Goal: Task Accomplishment & Management: Complete application form

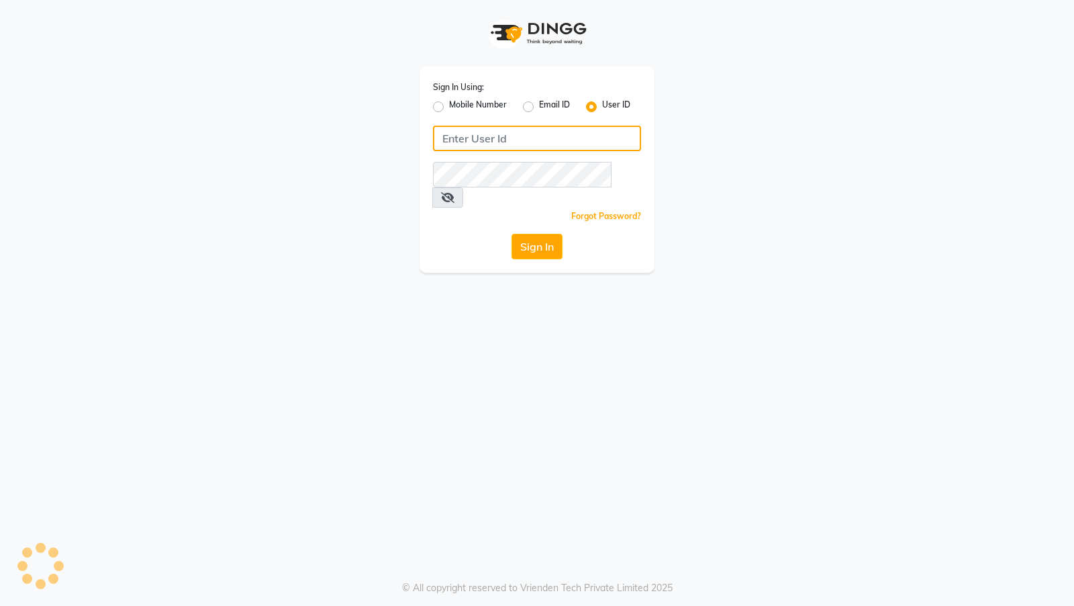
click at [575, 136] on input "Username" at bounding box center [537, 139] width 208 height 26
type input "arsp"
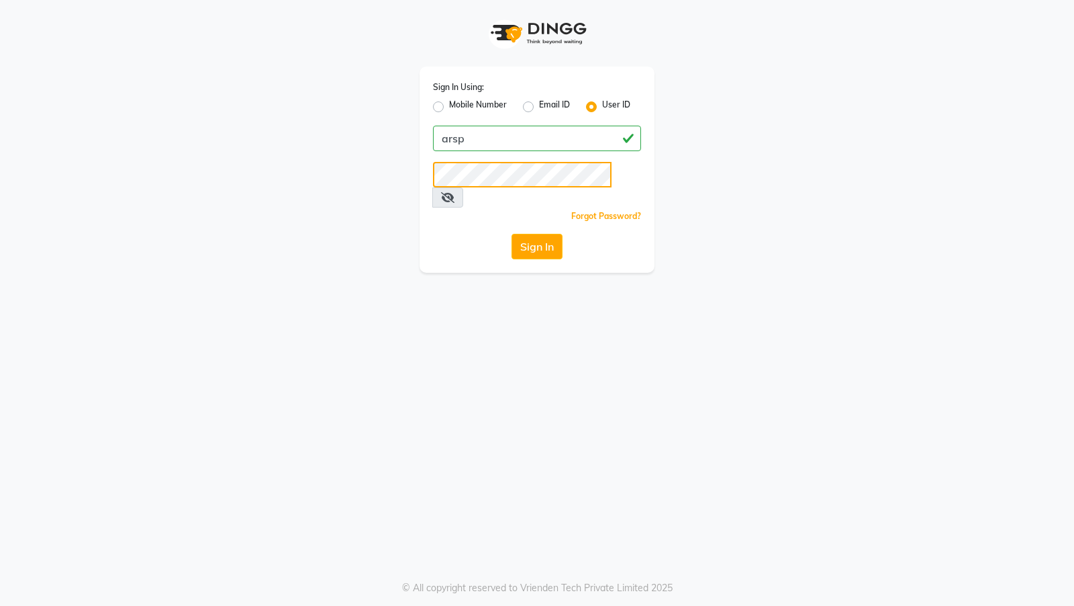
click at [512, 234] on button "Sign In" at bounding box center [537, 247] width 51 height 26
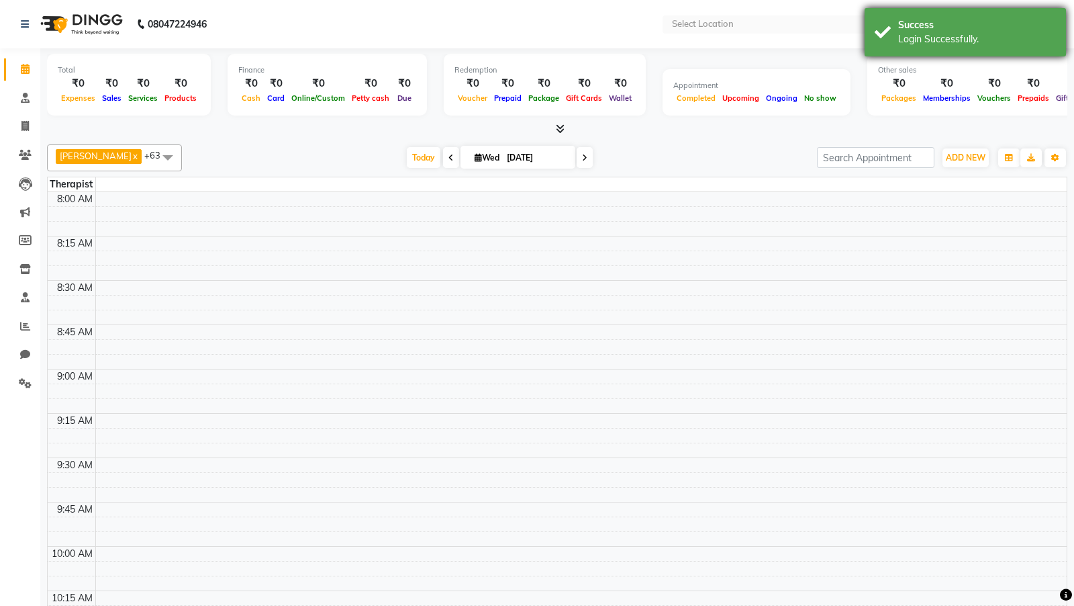
select select "en"
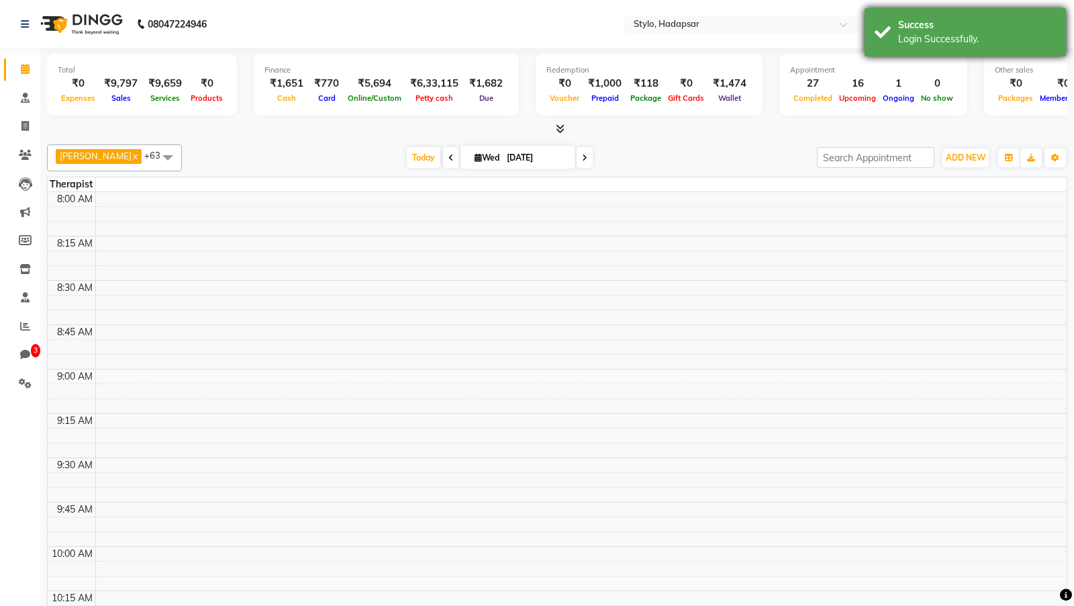
click at [952, 43] on div "Login Successfully." at bounding box center [977, 39] width 158 height 14
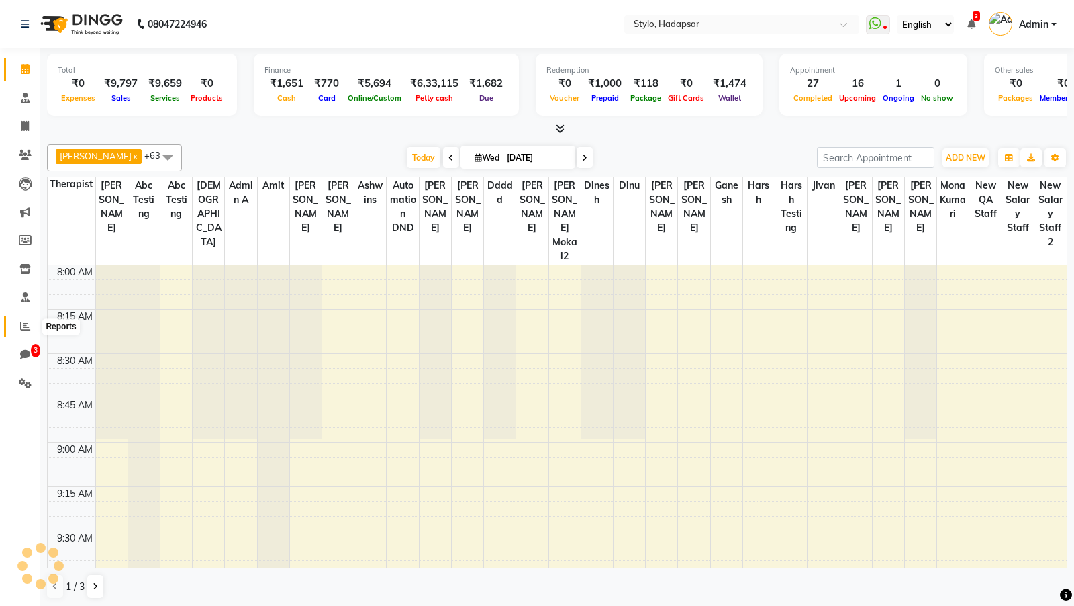
click at [20, 331] on icon at bounding box center [25, 326] width 10 height 10
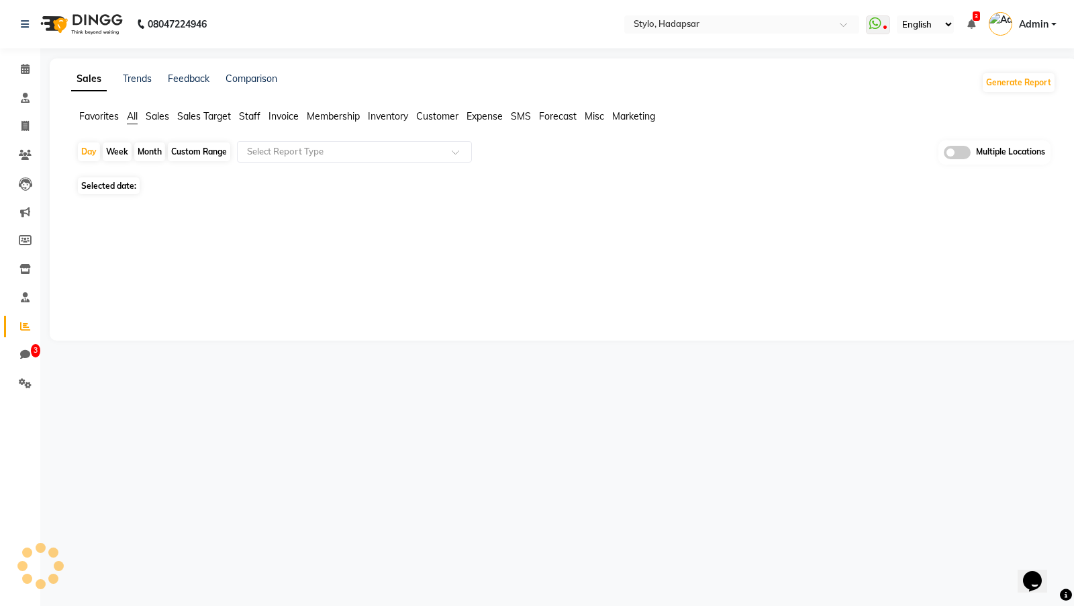
drag, startPoint x: 246, startPoint y: 117, endPoint x: 249, endPoint y: 136, distance: 19.8
click at [246, 122] on li "Staff" at bounding box center [249, 116] width 21 height 14
click at [254, 152] on input "text" at bounding box center [340, 151] width 193 height 13
click at [244, 112] on span "Staff" at bounding box center [249, 116] width 21 height 12
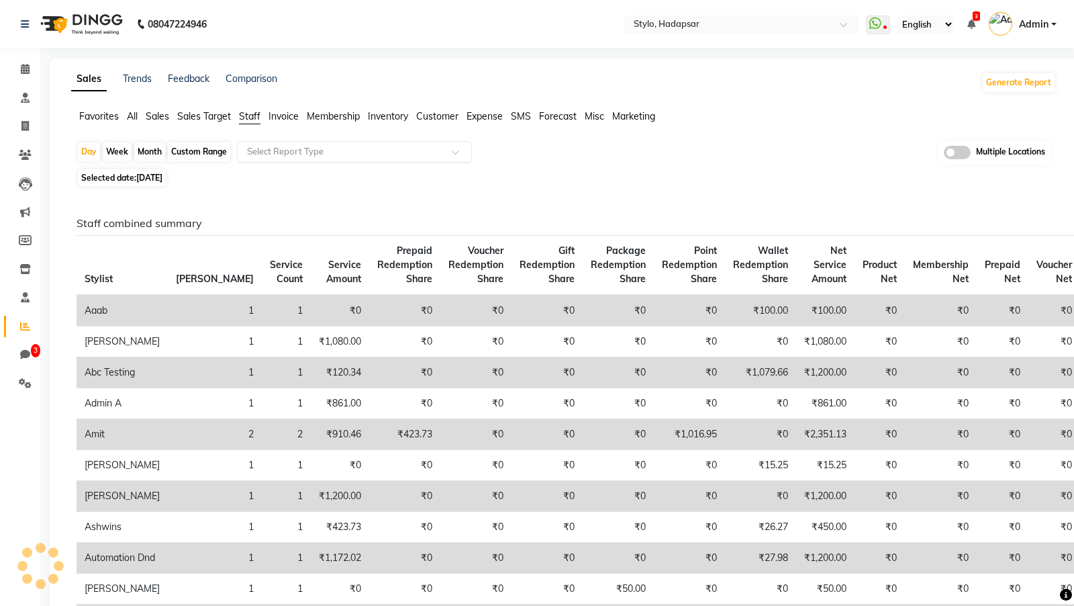
click at [265, 161] on ng-select "Select Report Type" at bounding box center [354, 151] width 235 height 21
click at [271, 145] on div "Select Report Type" at bounding box center [354, 151] width 235 height 21
click at [280, 118] on span "Invoice" at bounding box center [284, 116] width 30 height 12
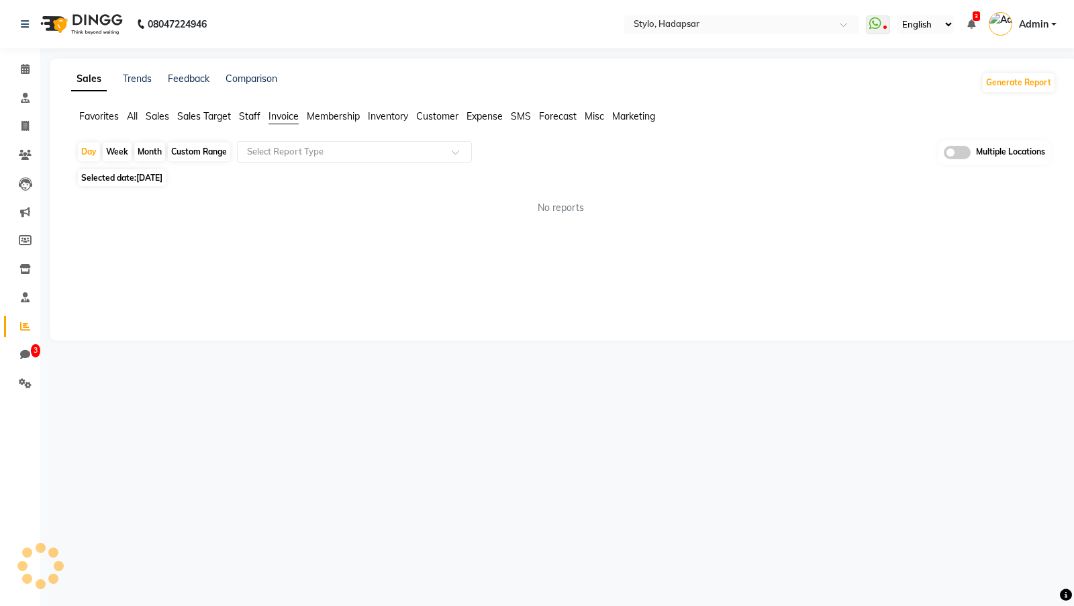
click at [247, 118] on span "Staff" at bounding box center [249, 116] width 21 height 12
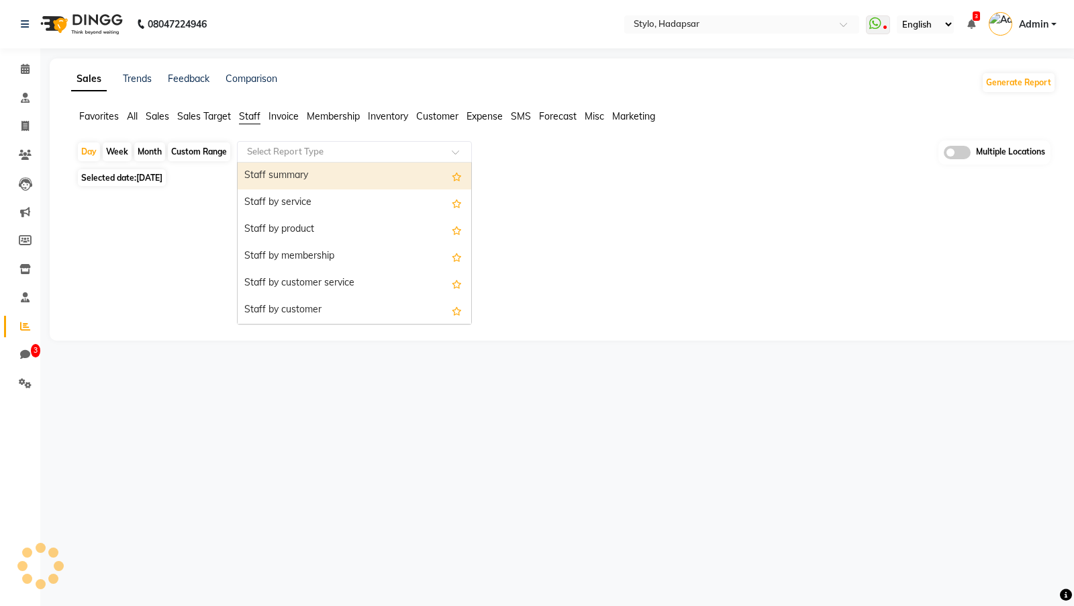
click at [270, 151] on input "text" at bounding box center [340, 151] width 193 height 13
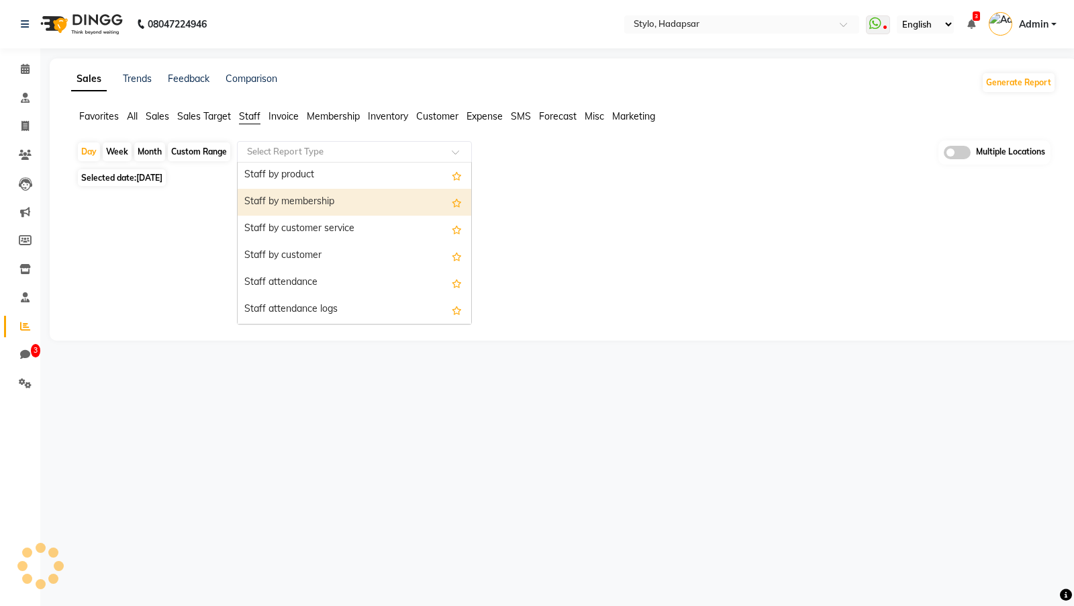
scroll to position [54, 0]
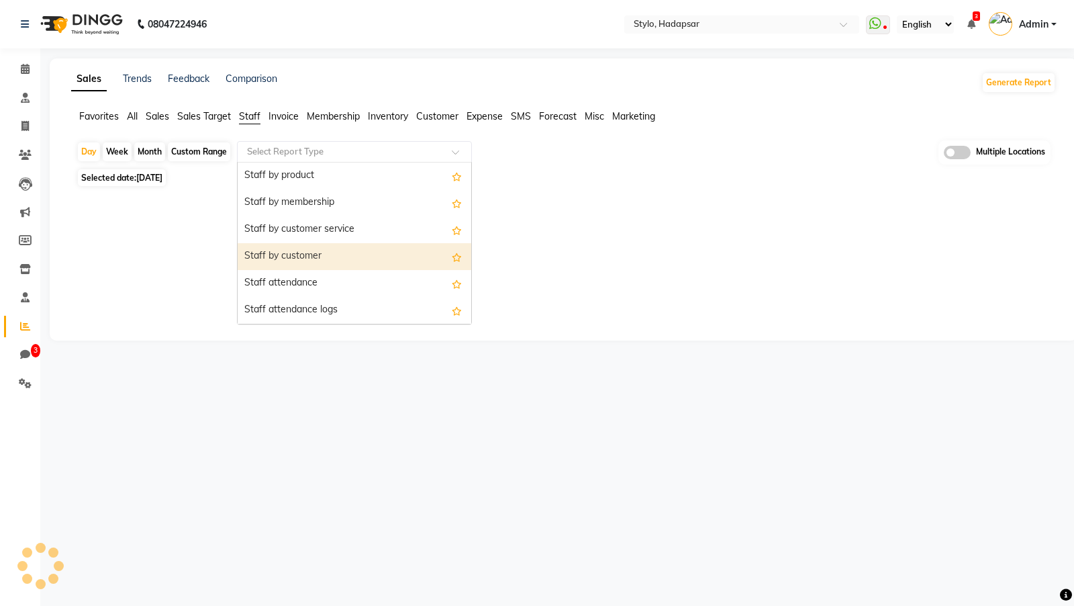
click at [308, 251] on div "Staff by customer" at bounding box center [355, 256] width 234 height 27
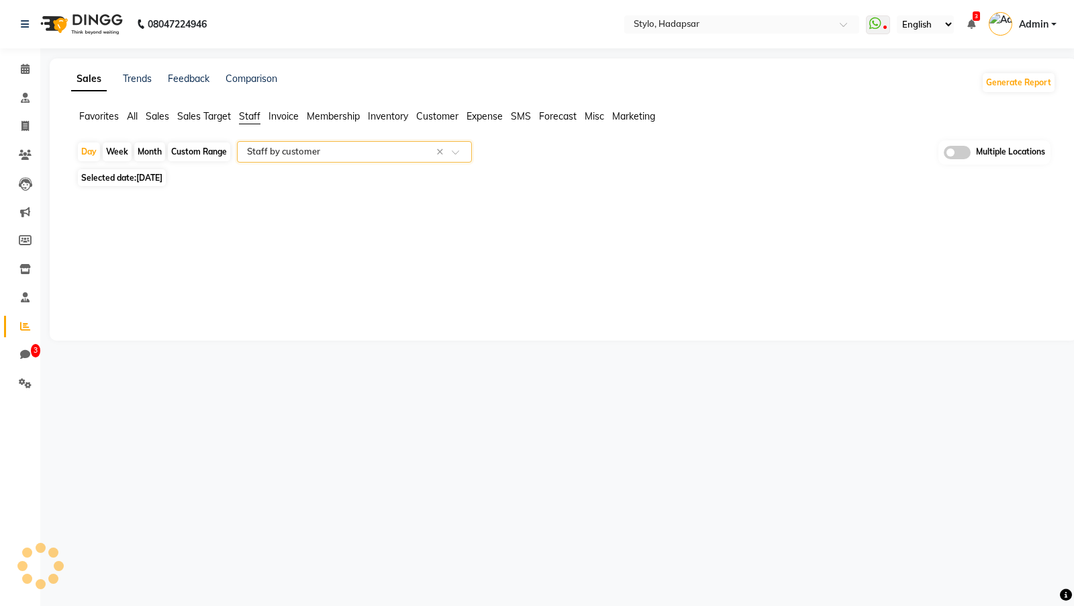
select select "filtered_report"
select select "csv"
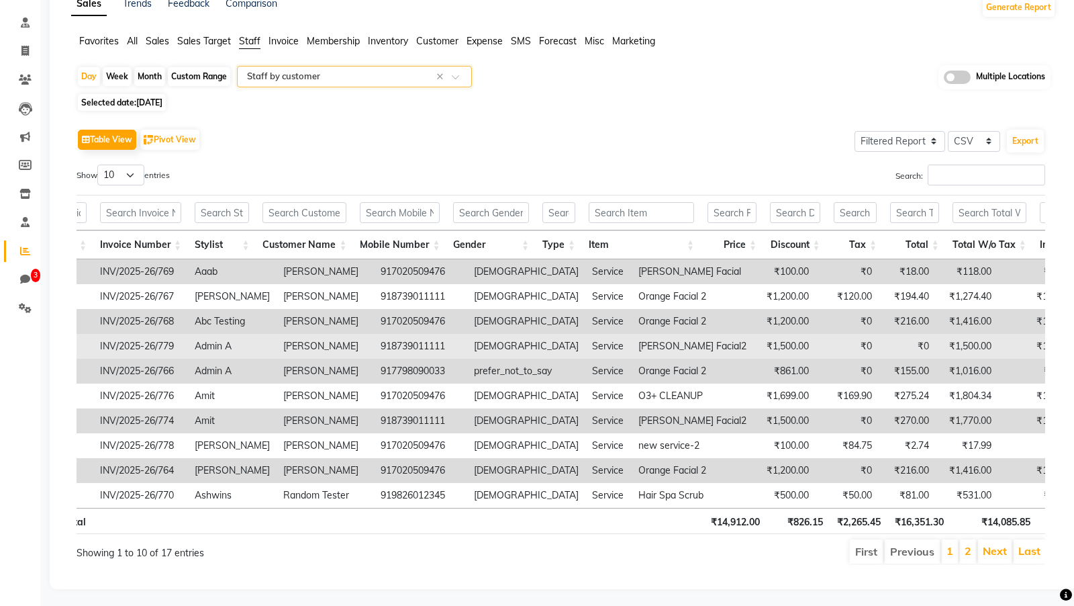
scroll to position [0, 0]
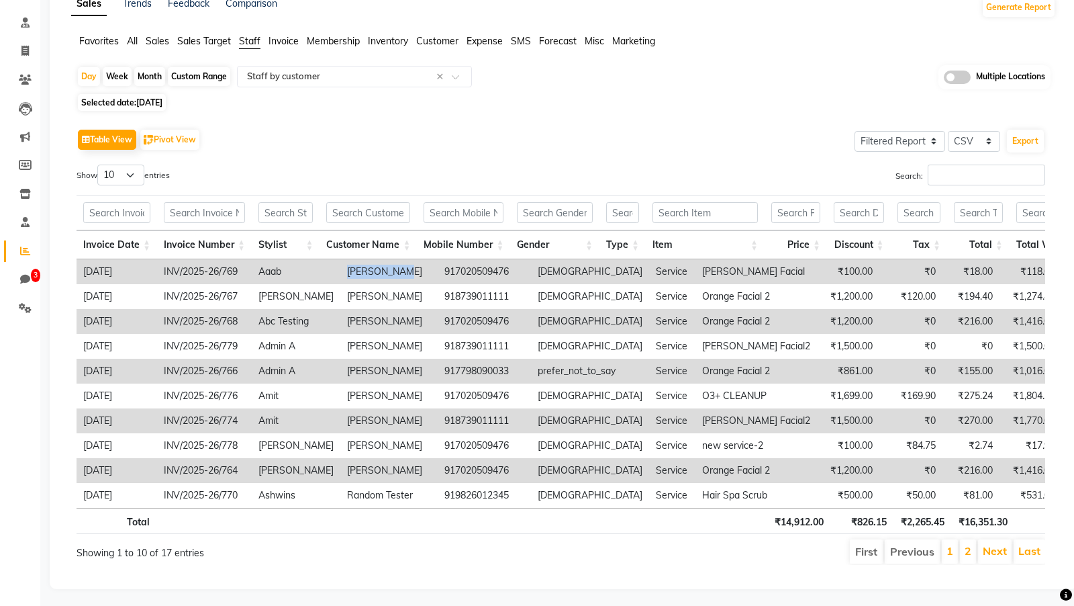
drag, startPoint x: 382, startPoint y: 267, endPoint x: 327, endPoint y: 270, distance: 55.1
click at [340, 270] on td "[PERSON_NAME]" at bounding box center [388, 271] width 97 height 25
copy td "[PERSON_NAME]"
drag, startPoint x: 156, startPoint y: 268, endPoint x: 242, endPoint y: 271, distance: 85.3
click at [242, 271] on td "INV/2025-26/769" at bounding box center [204, 271] width 95 height 25
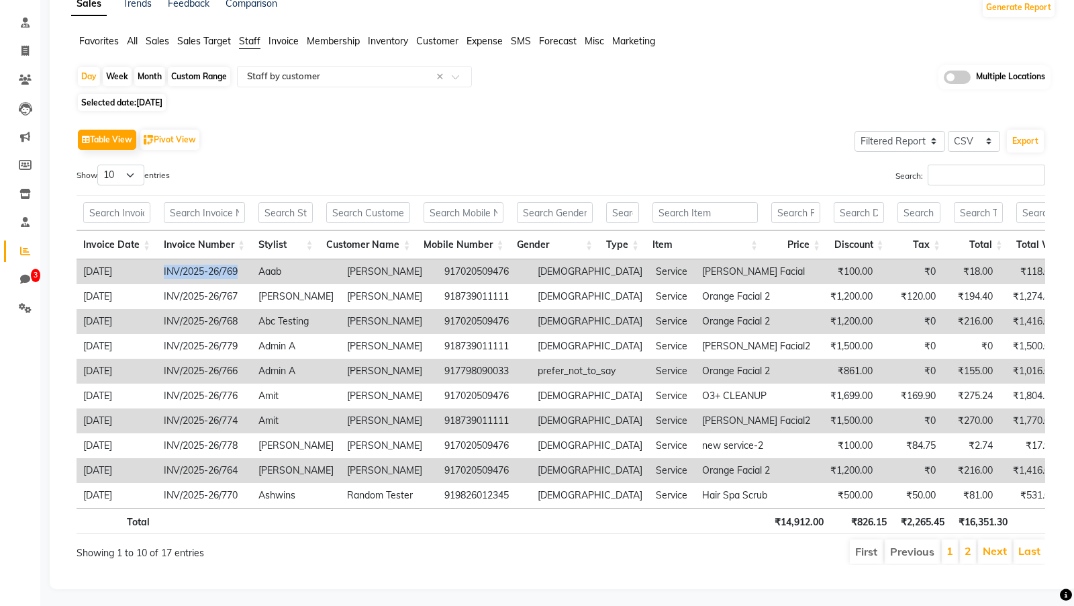
copy td "INV/2025-26/769"
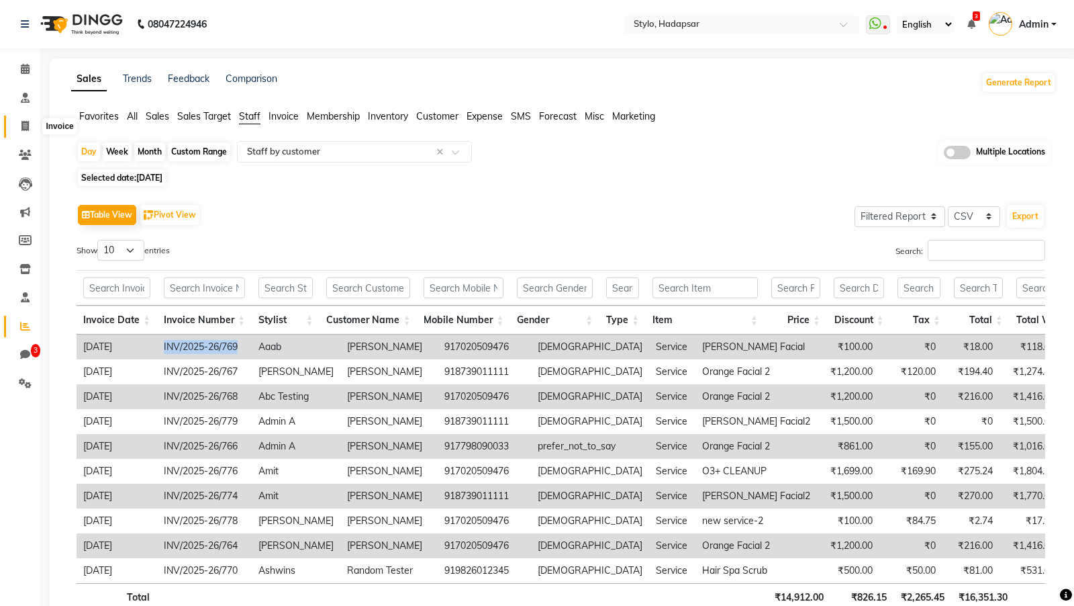
click at [28, 132] on span at bounding box center [25, 126] width 24 height 15
select select "service"
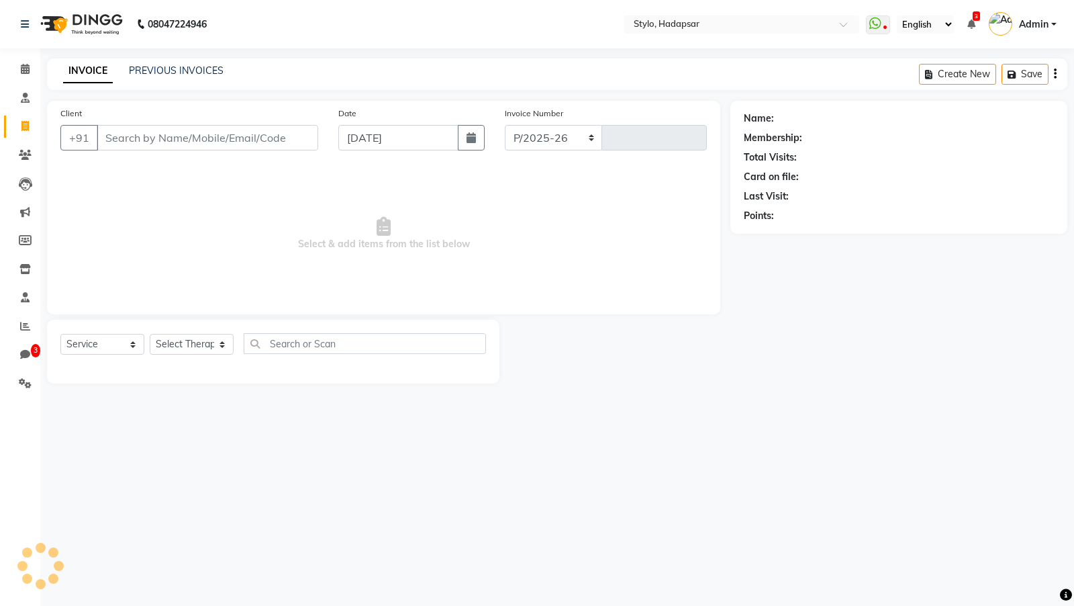
select select "157"
type input "780"
click at [169, 75] on link "PREVIOUS INVOICES" at bounding box center [176, 70] width 95 height 12
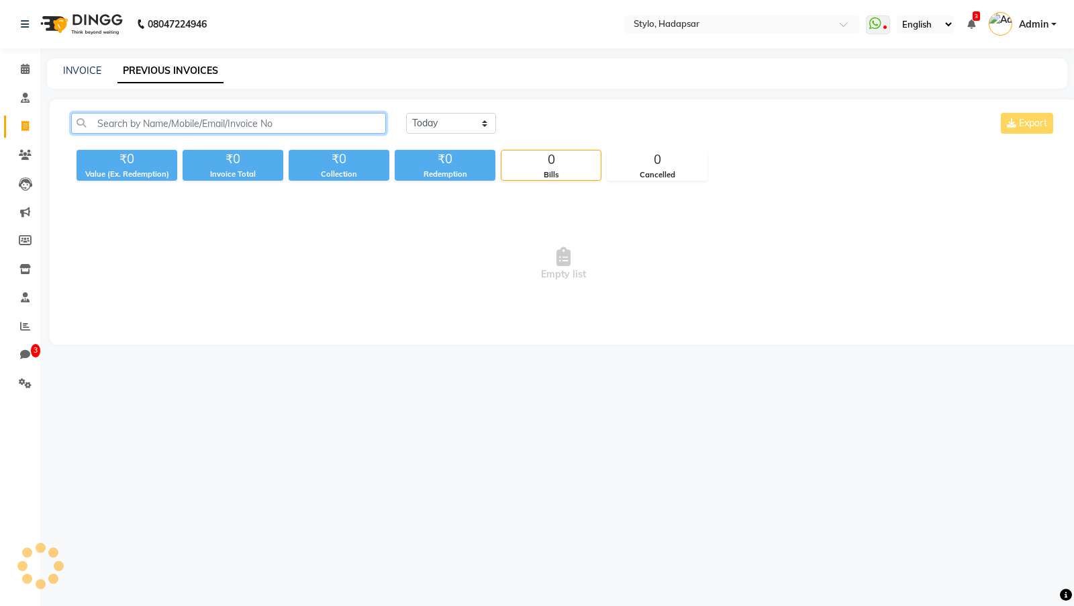
click at [159, 126] on input "text" at bounding box center [228, 123] width 315 height 21
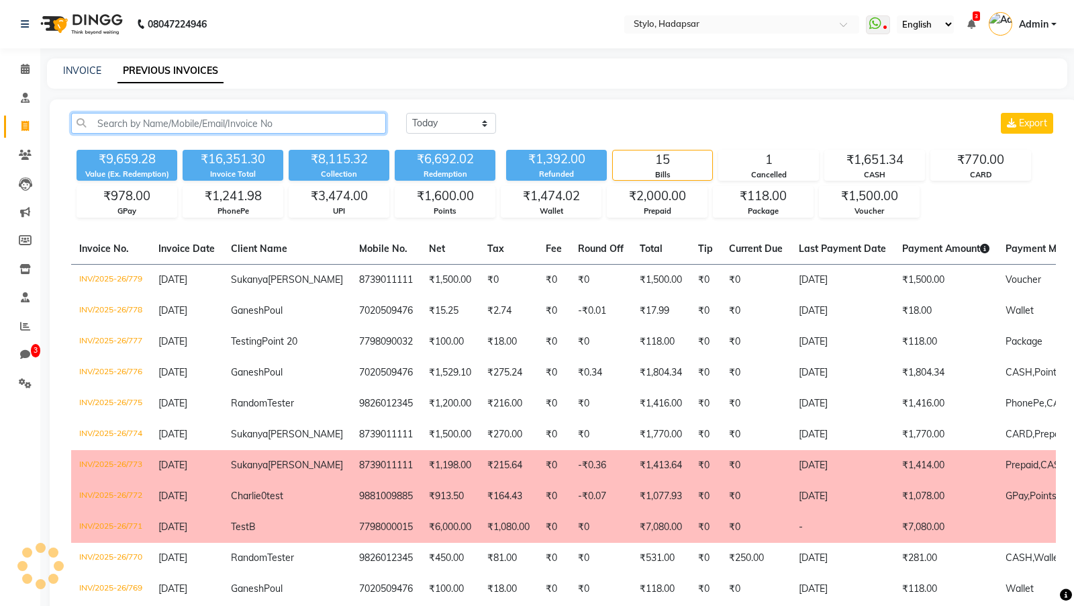
paste input "INV/2025-26/769"
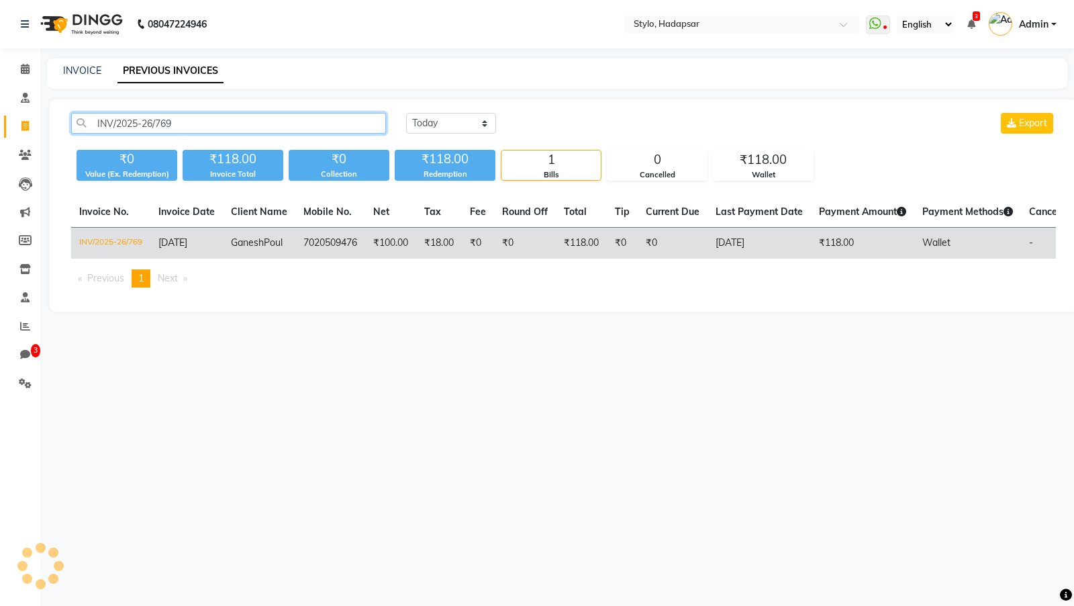
type input "INV/2025-26/769"
click at [112, 240] on td "INV/2025-26/769" at bounding box center [110, 244] width 79 height 32
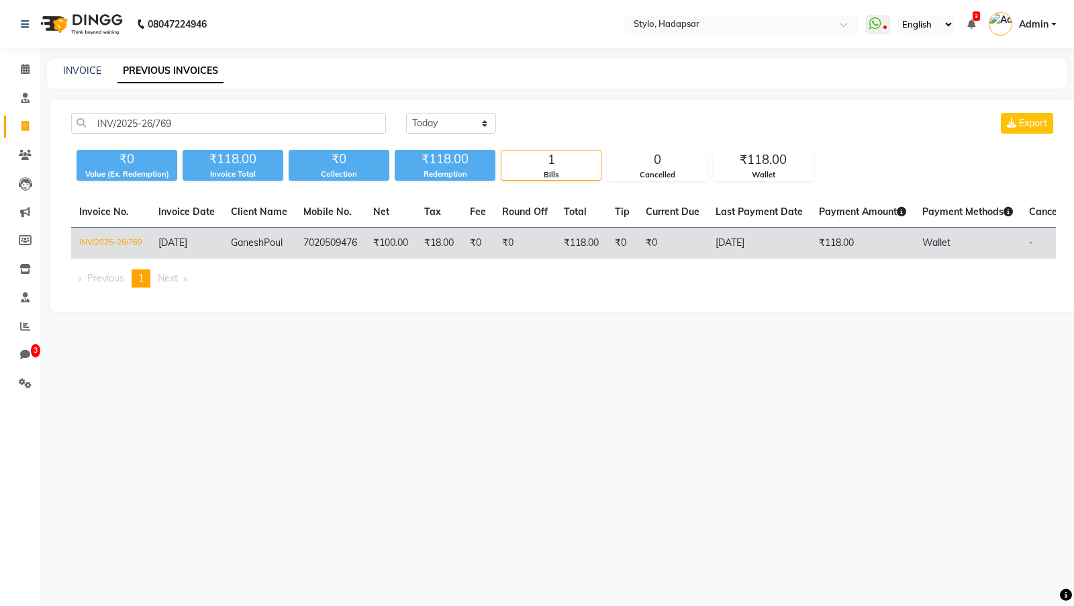
select select "service"
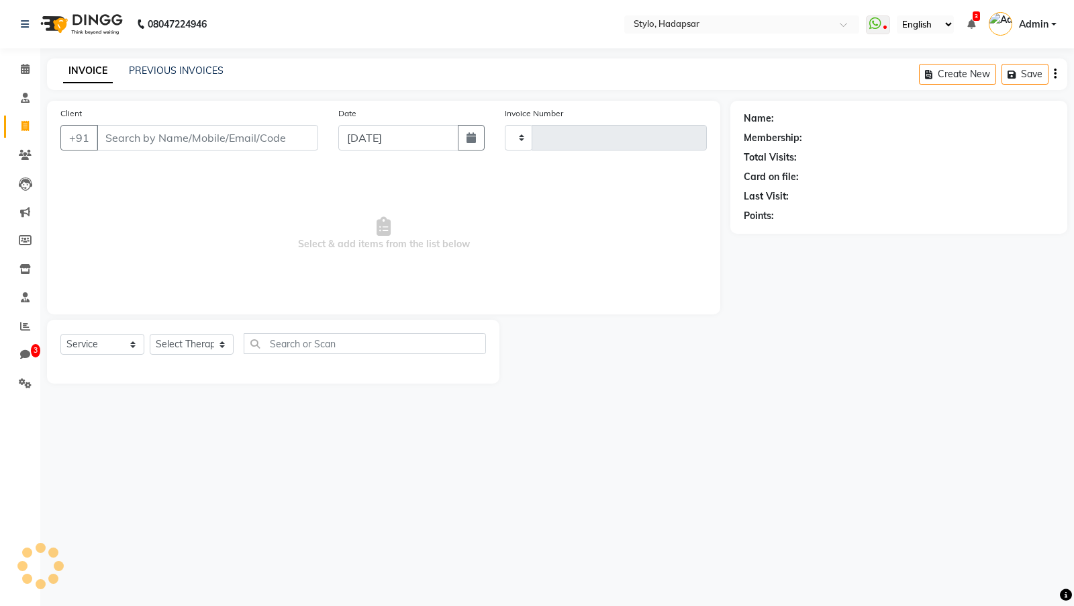
type input "780"
select select "157"
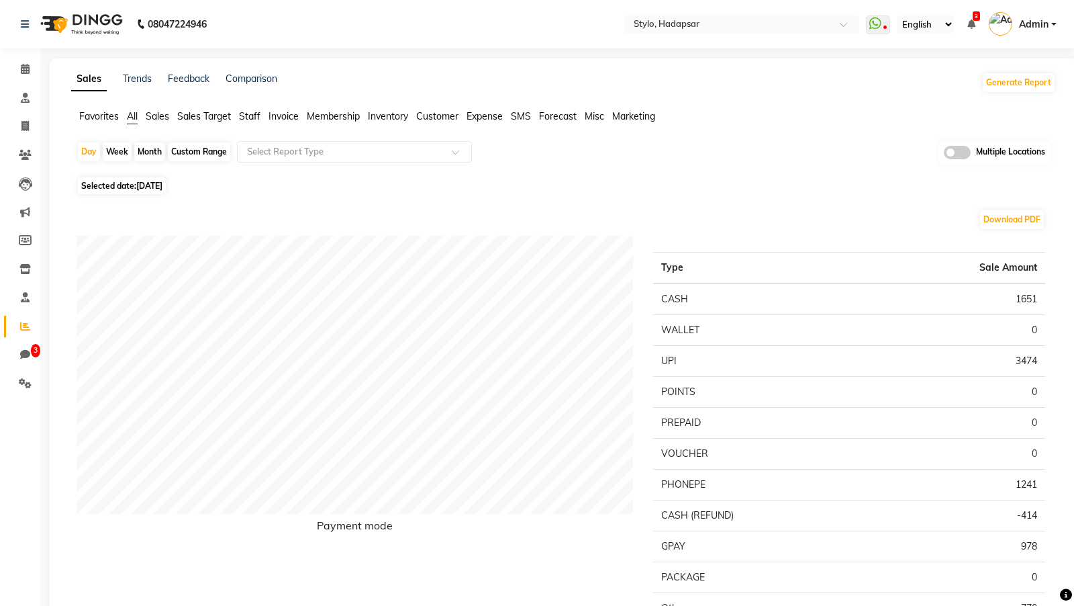
click at [258, 118] on span "Staff" at bounding box center [249, 116] width 21 height 12
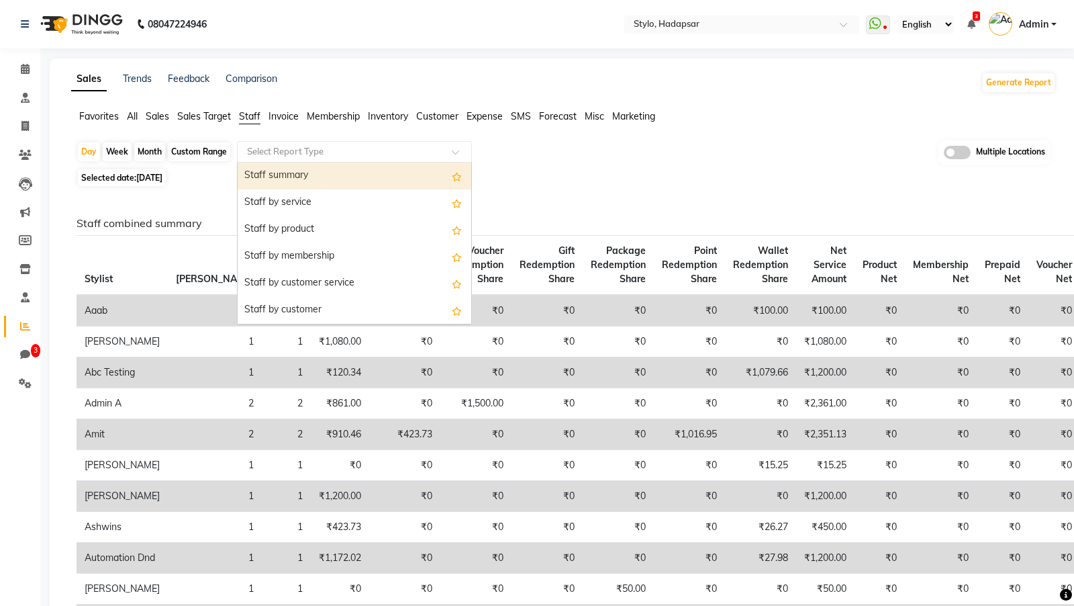
click at [269, 152] on input "text" at bounding box center [340, 151] width 193 height 13
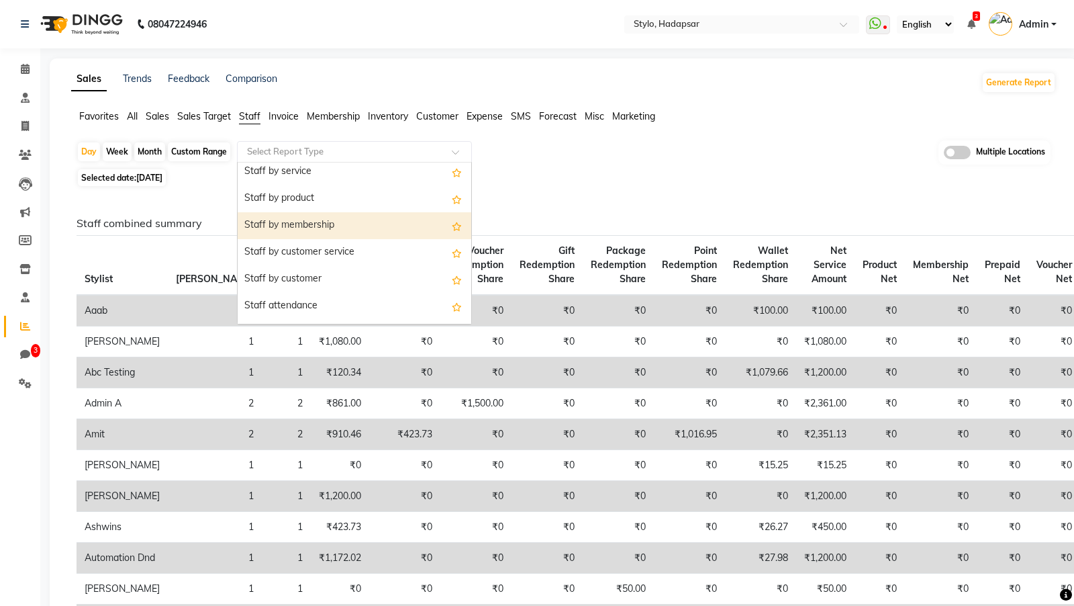
scroll to position [32, 0]
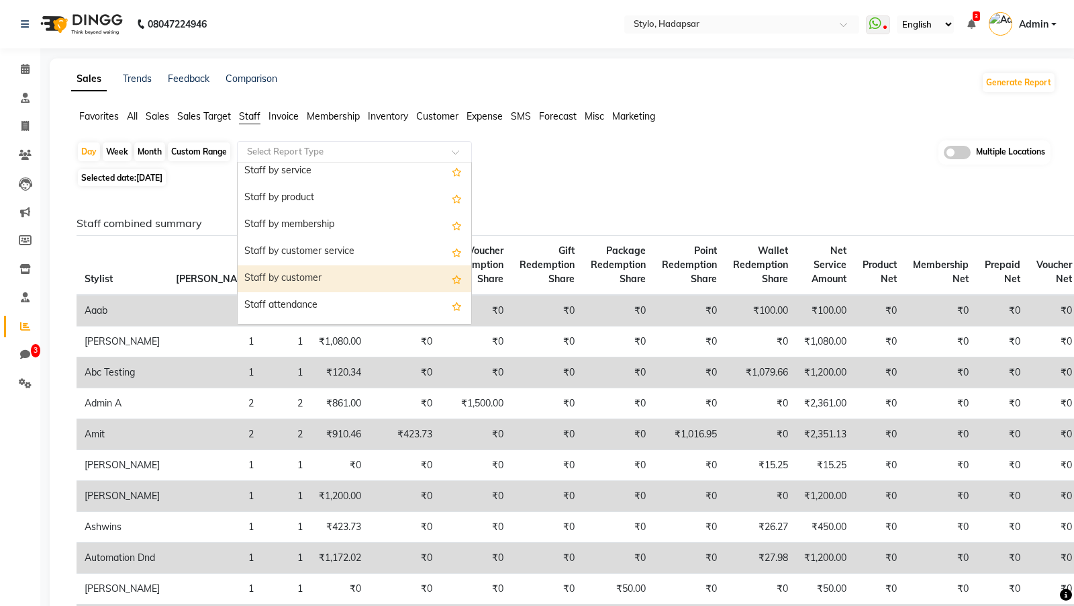
click at [280, 275] on div "Staff by customer" at bounding box center [355, 278] width 234 height 27
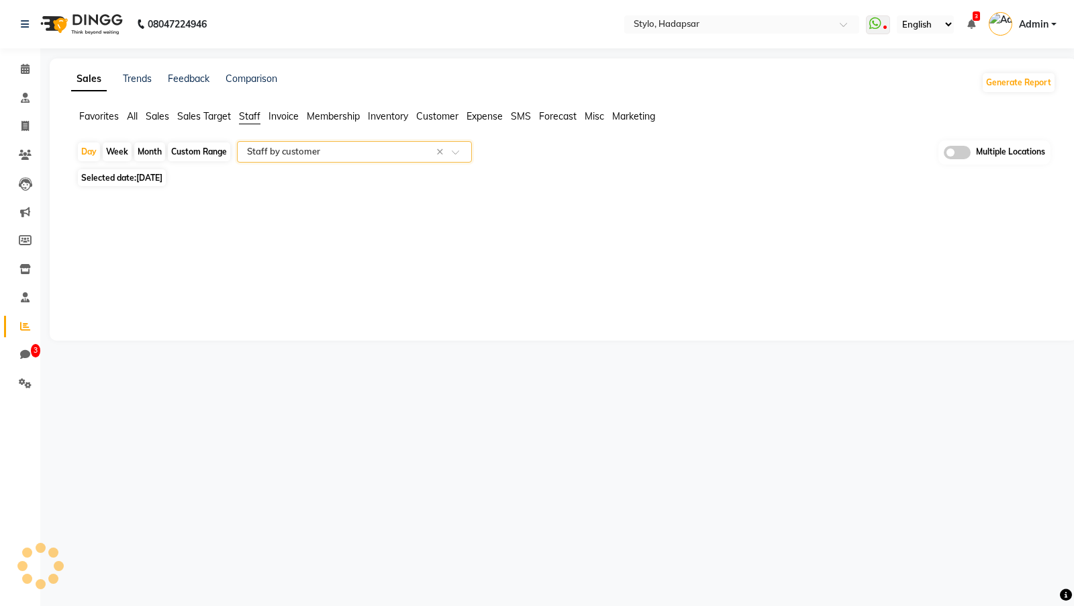
select select "filtered_report"
select select "csv"
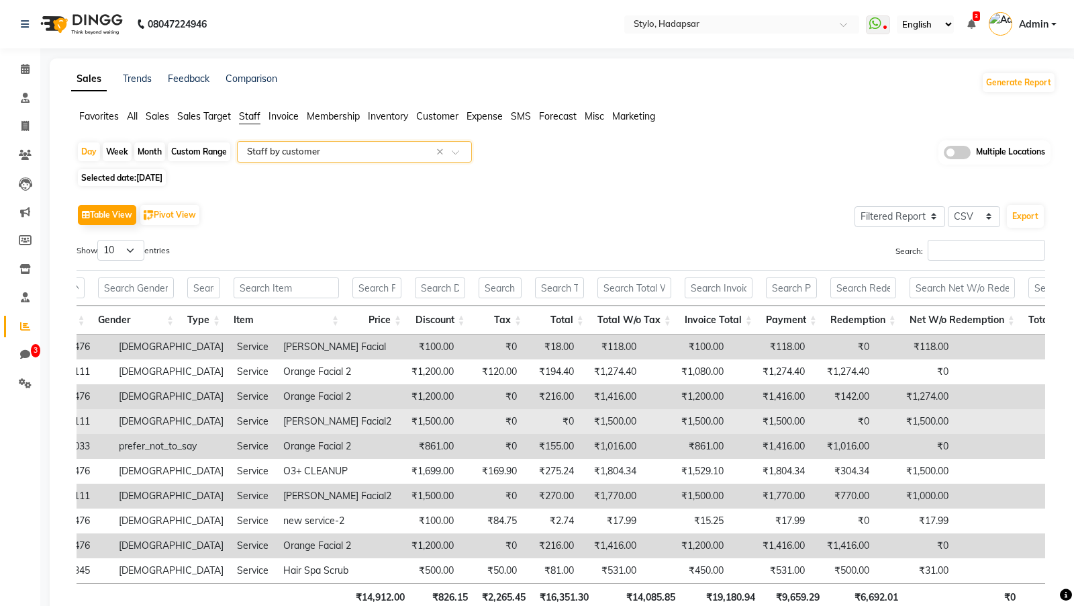
scroll to position [0, 407]
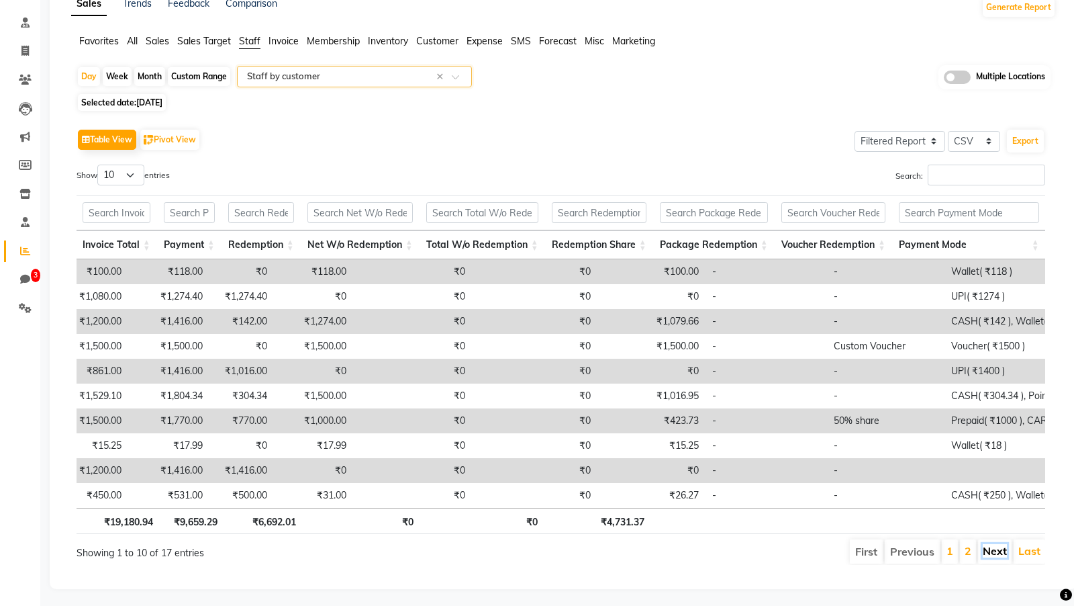
click at [1001, 545] on link "Next" at bounding box center [995, 550] width 24 height 13
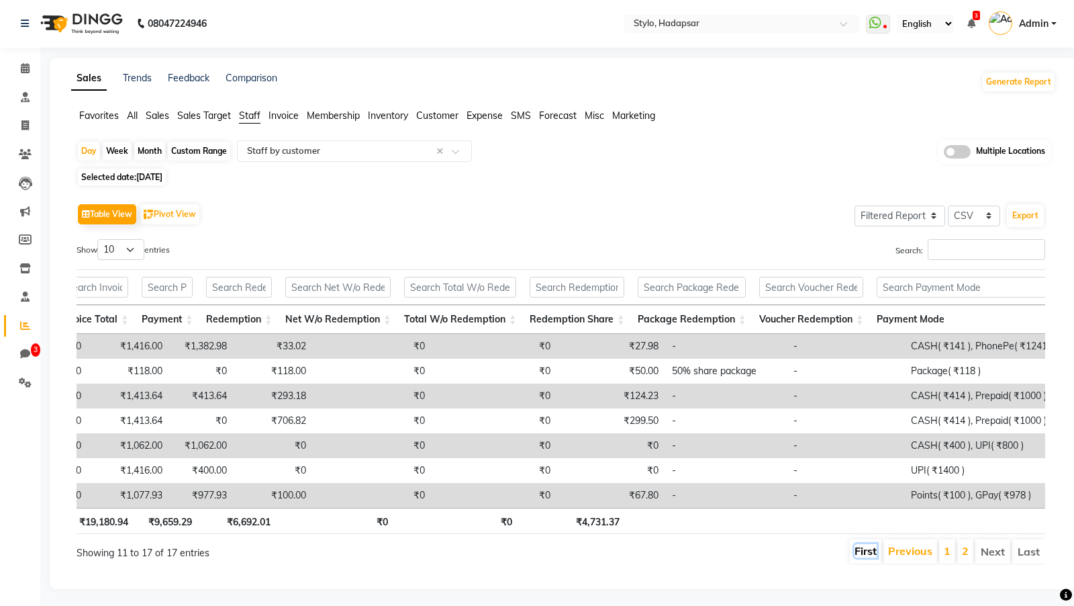
click at [871, 555] on link "First" at bounding box center [866, 550] width 22 height 13
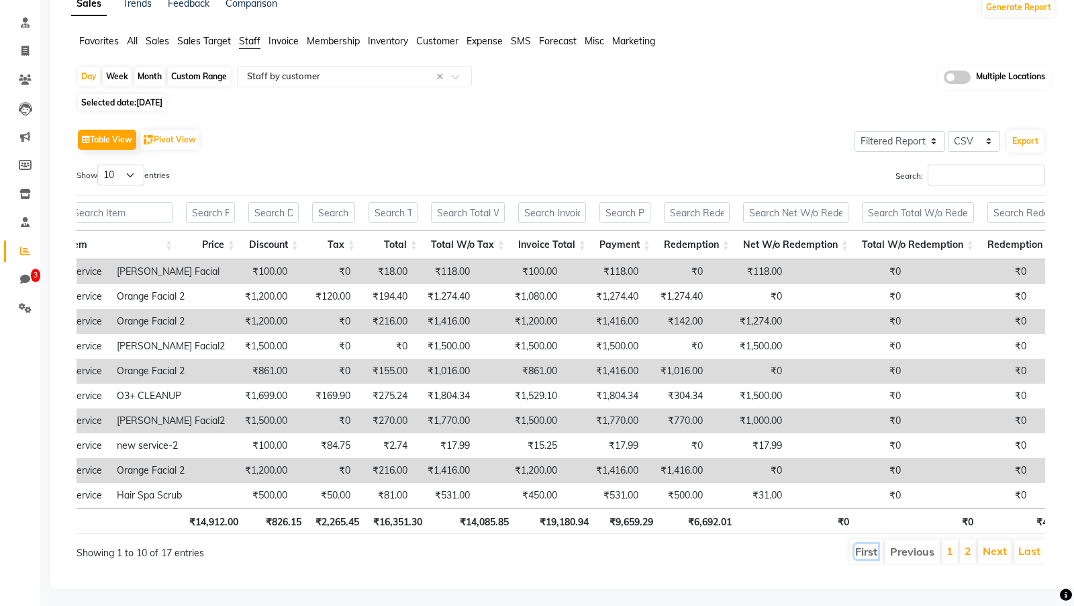
scroll to position [0, 0]
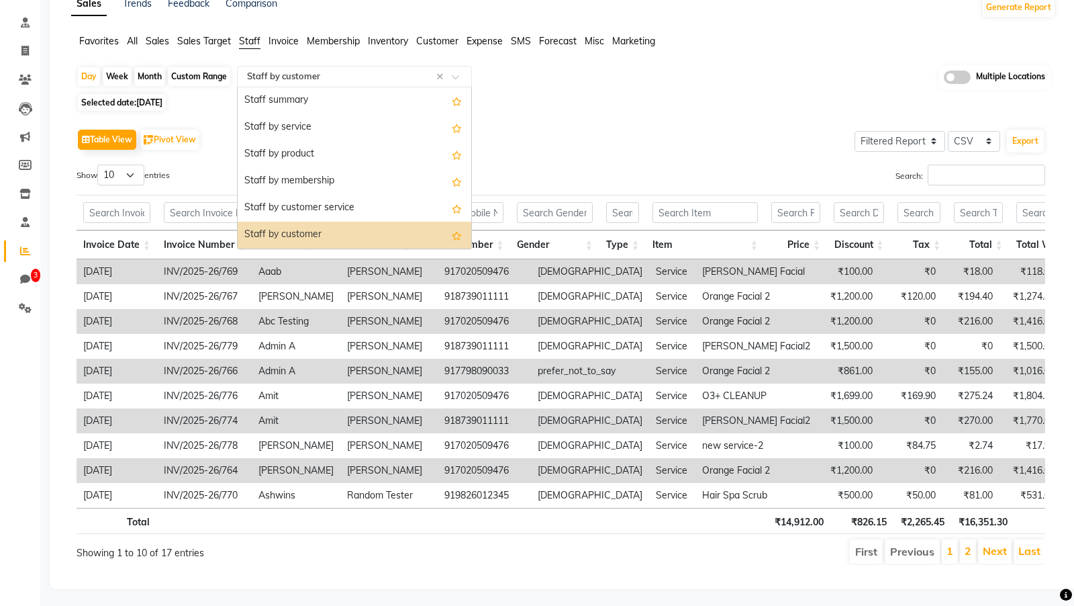
click at [299, 75] on input "text" at bounding box center [340, 76] width 193 height 13
click at [296, 135] on div "Staff by service" at bounding box center [355, 127] width 234 height 27
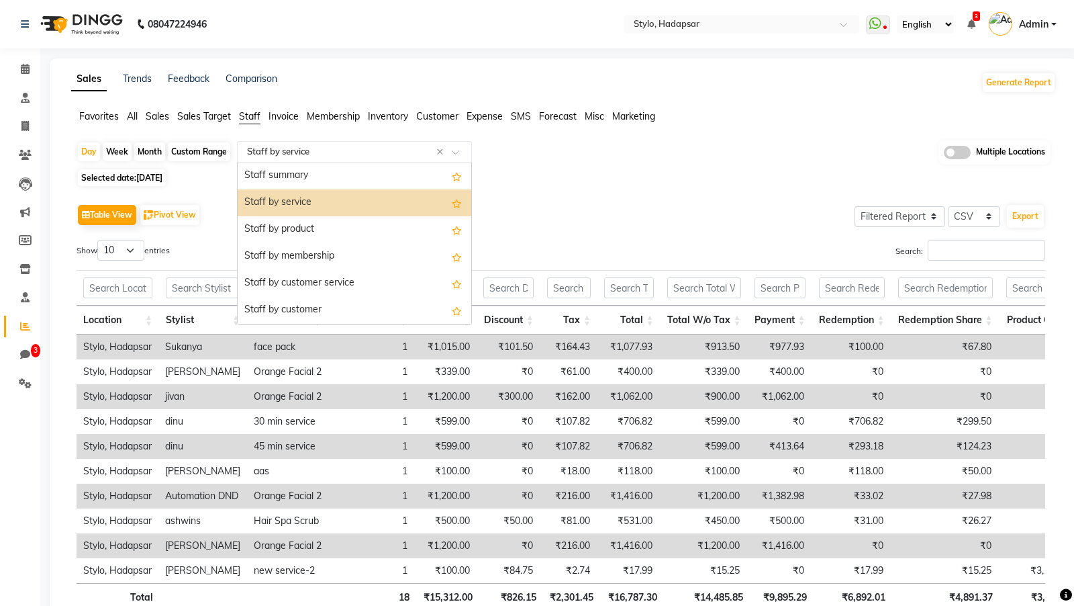
click at [293, 148] on input "text" at bounding box center [340, 151] width 193 height 13
click at [297, 306] on div "Staff by customer" at bounding box center [355, 310] width 234 height 27
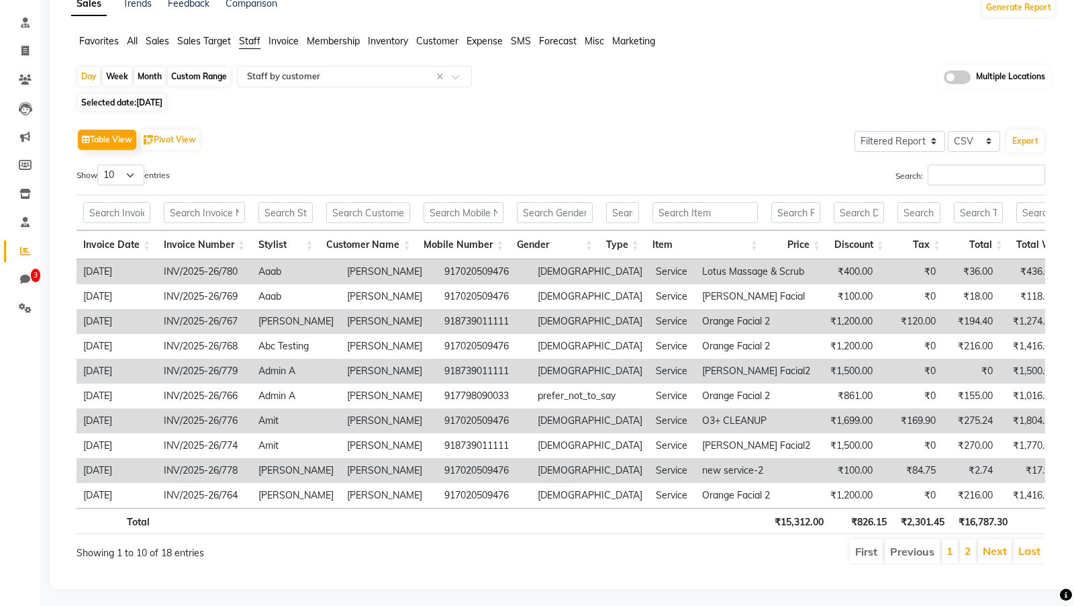
click at [996, 555] on li "Next" at bounding box center [995, 551] width 34 height 24
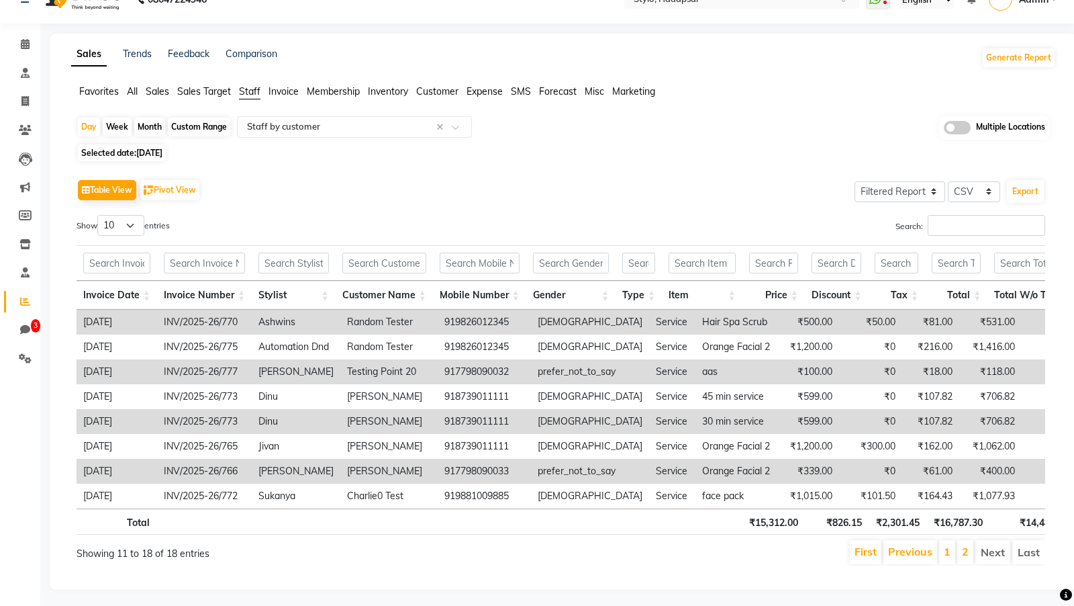
click at [996, 555] on li "Next" at bounding box center [993, 552] width 35 height 24
click at [951, 548] on link "1" at bounding box center [947, 551] width 7 height 13
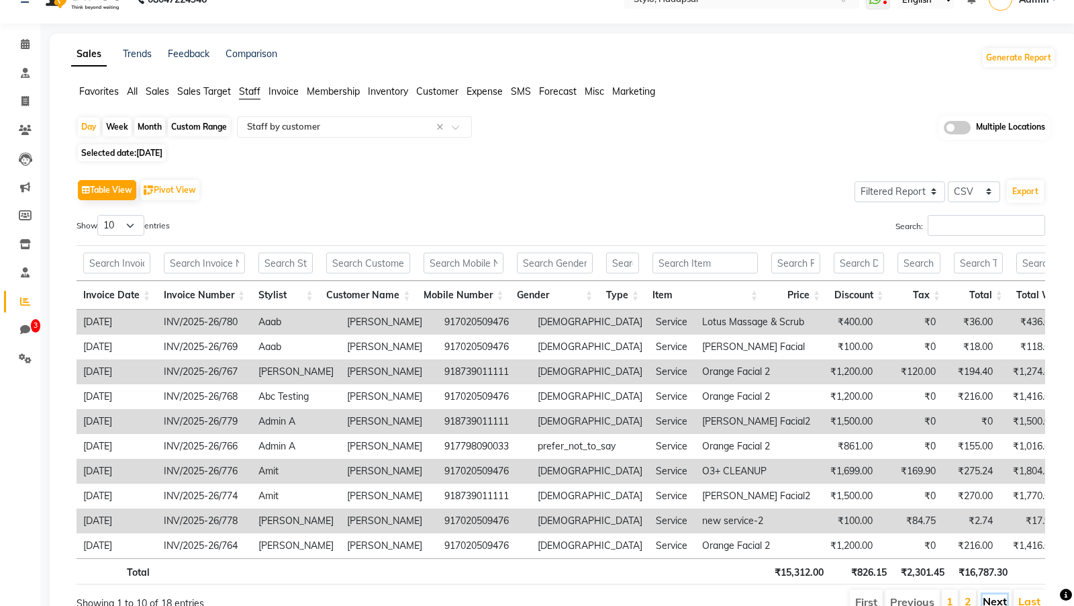
click at [993, 598] on link "Next" at bounding box center [995, 600] width 24 height 13
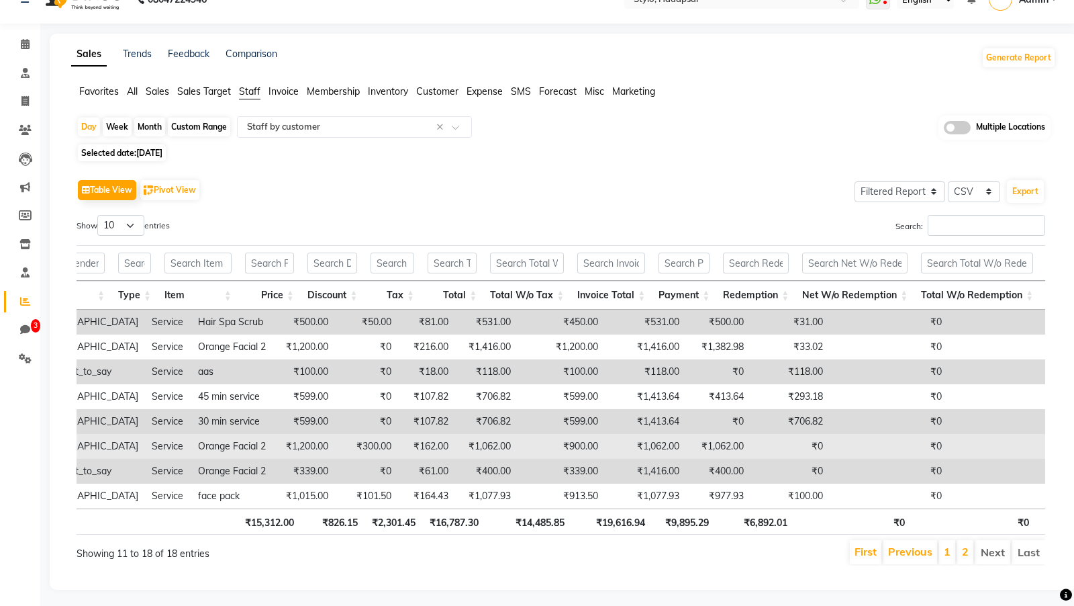
scroll to position [0, 678]
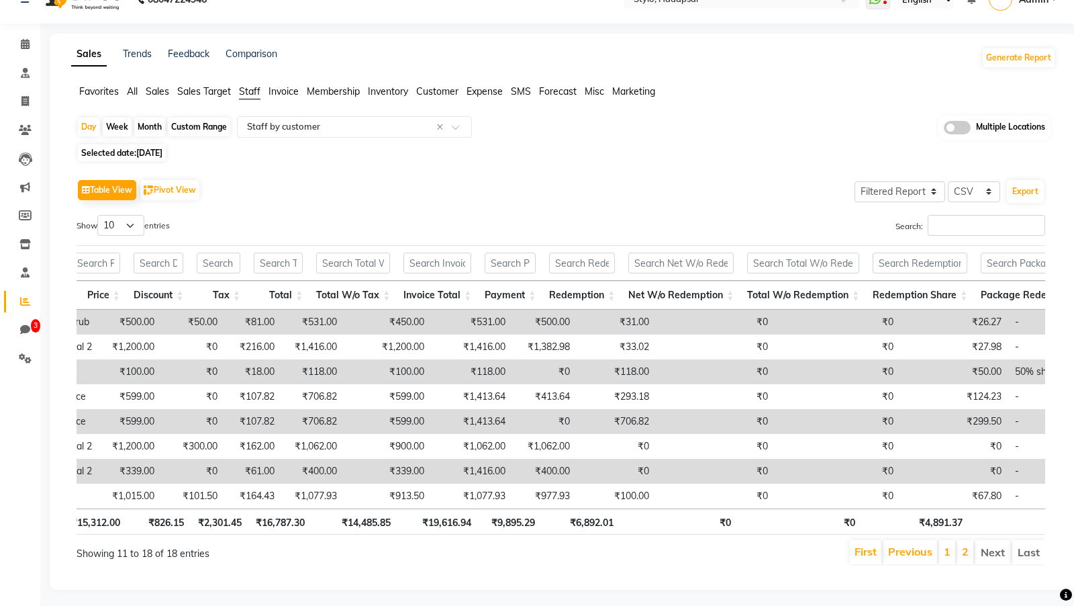
click at [955, 549] on li "1" at bounding box center [947, 552] width 16 height 24
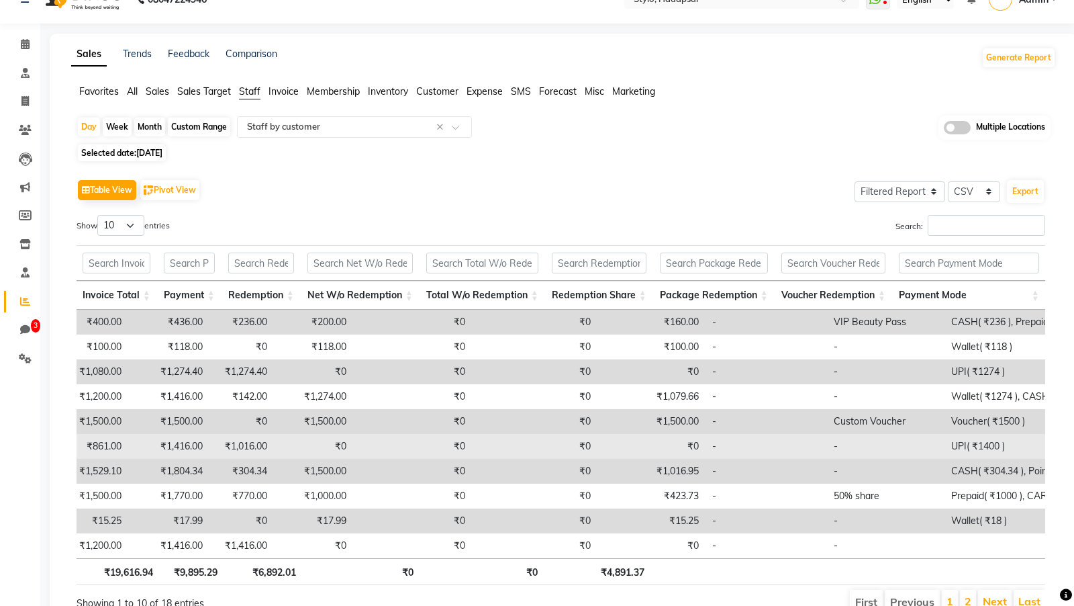
scroll to position [26, 0]
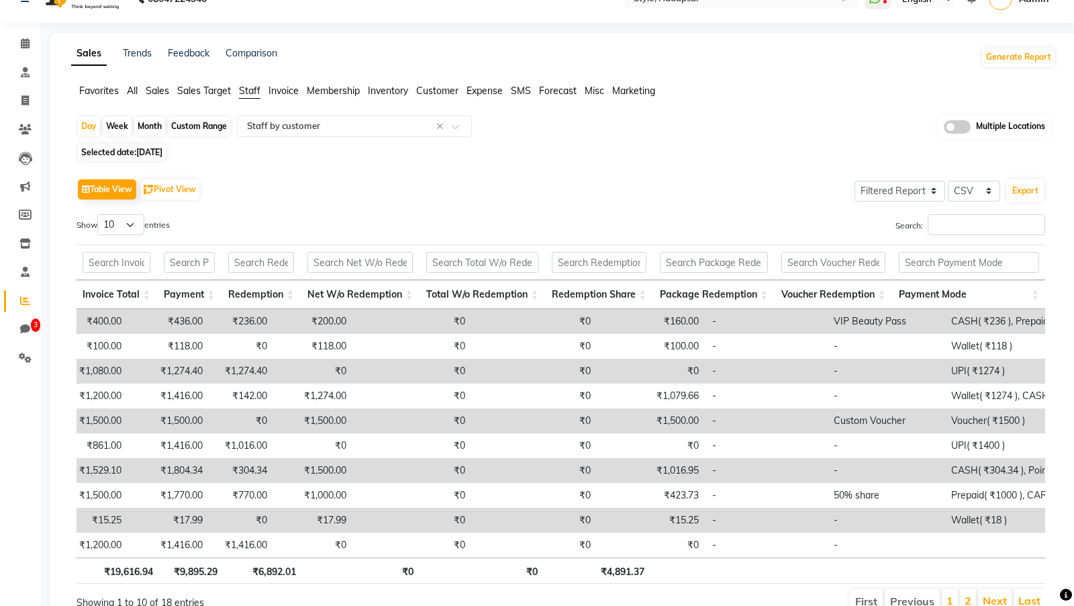
click at [148, 129] on div "Month" at bounding box center [149, 126] width 31 height 19
select select "9"
select select "2025"
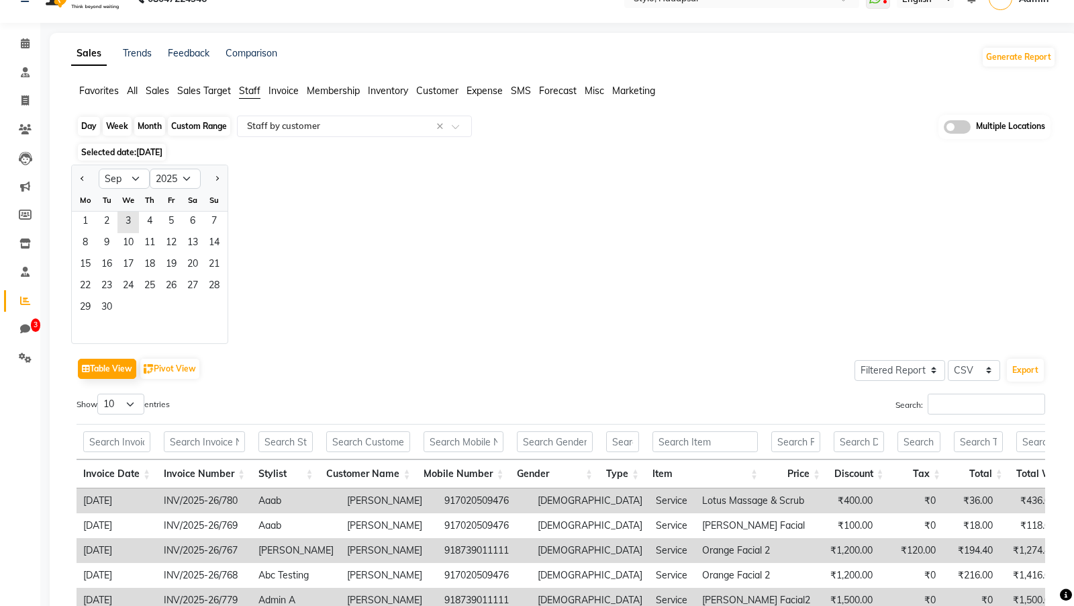
scroll to position [0, 0]
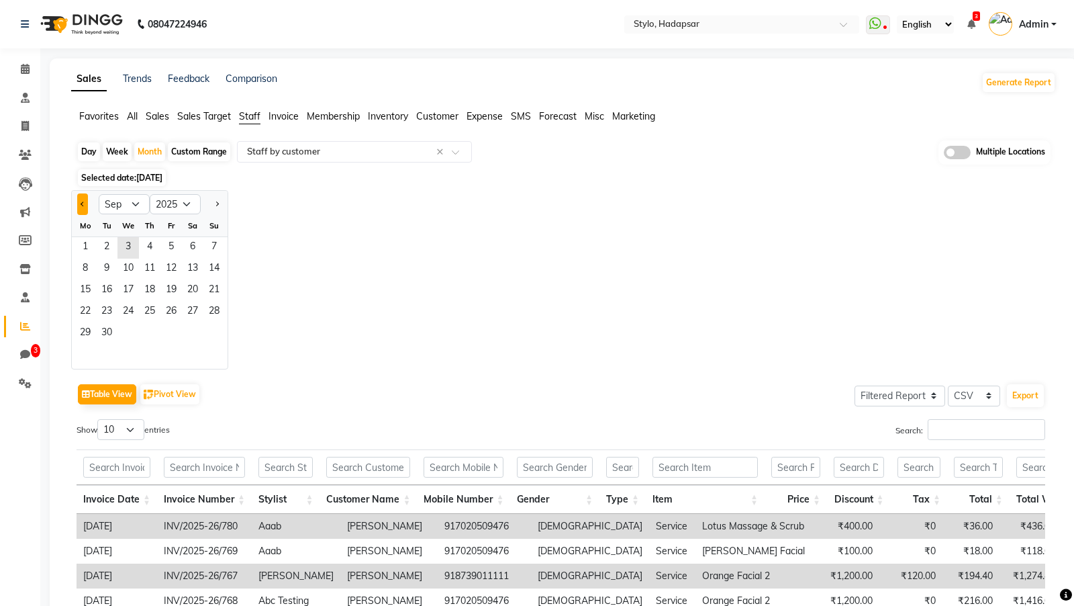
click at [83, 212] on button "Previous month" at bounding box center [82, 203] width 11 height 21
select select "8"
click at [171, 251] on span "1" at bounding box center [170, 247] width 21 height 21
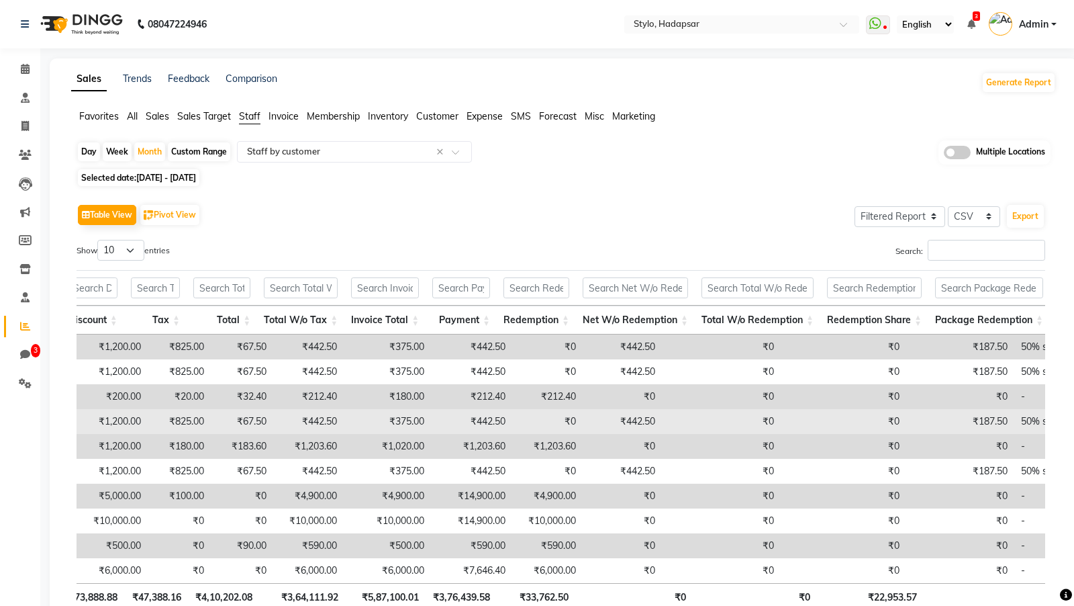
scroll to position [0, 810]
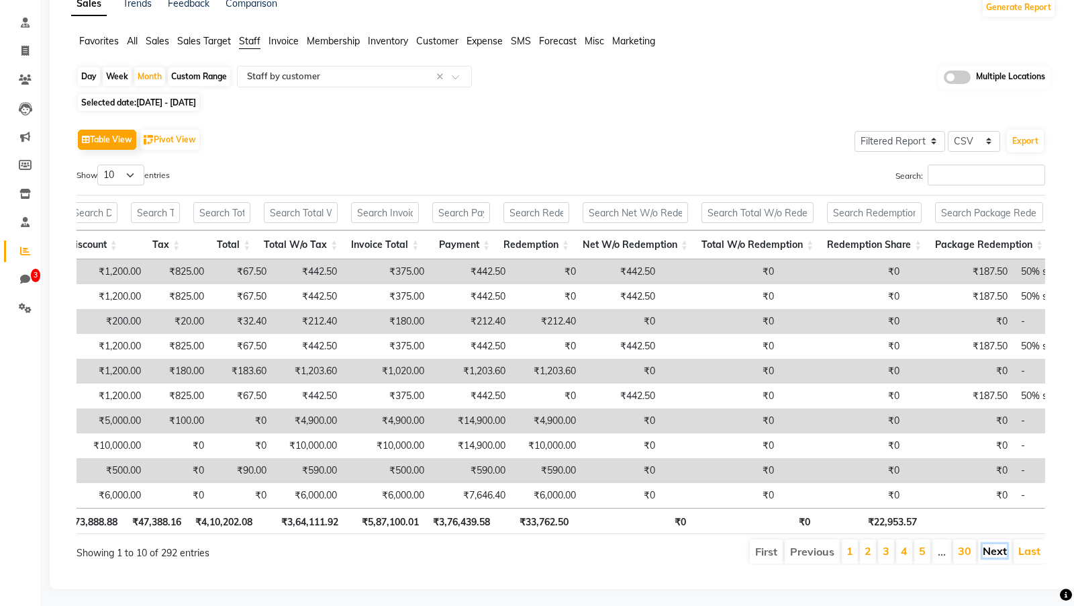
click at [997, 550] on link "Next" at bounding box center [995, 550] width 24 height 13
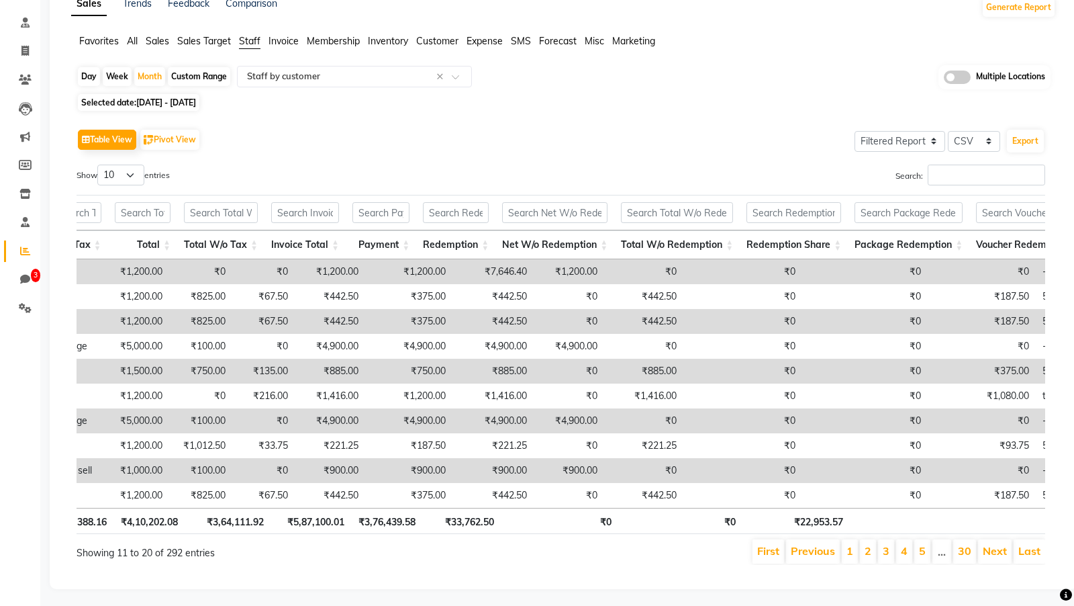
click at [997, 550] on link "Next" at bounding box center [995, 550] width 24 height 13
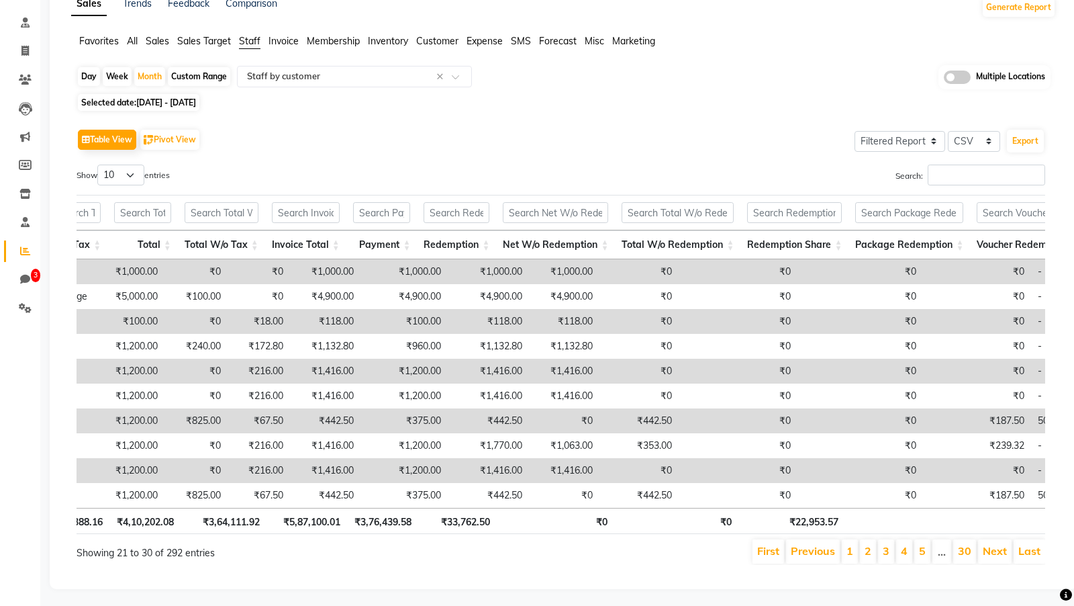
click at [997, 550] on link "Next" at bounding box center [995, 550] width 24 height 13
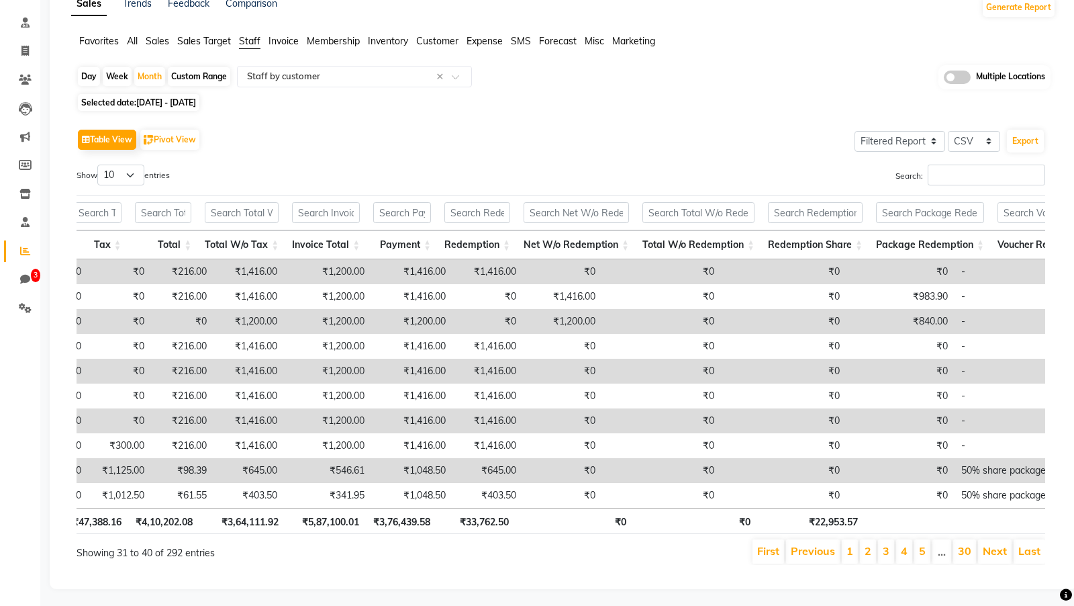
click at [997, 550] on link "Next" at bounding box center [995, 550] width 24 height 13
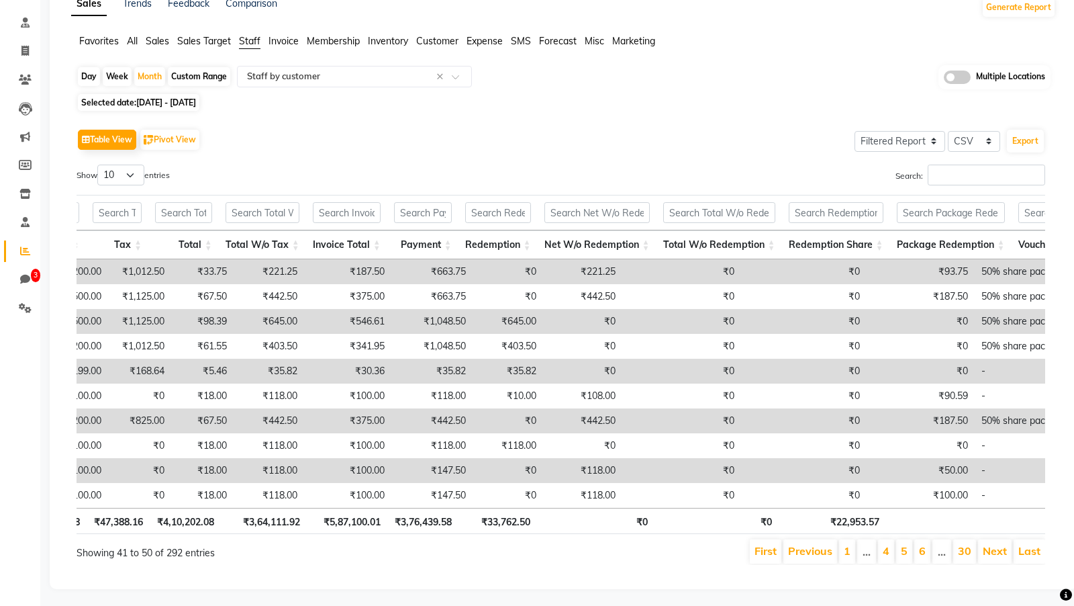
click at [997, 550] on link "Next" at bounding box center [995, 550] width 24 height 13
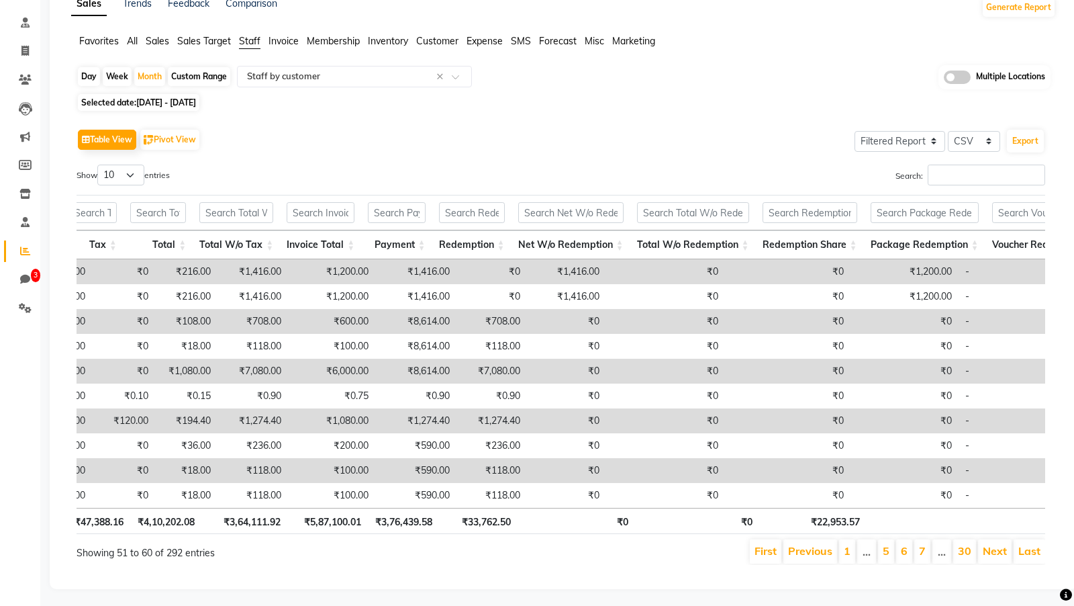
click at [997, 550] on link "Next" at bounding box center [995, 550] width 24 height 13
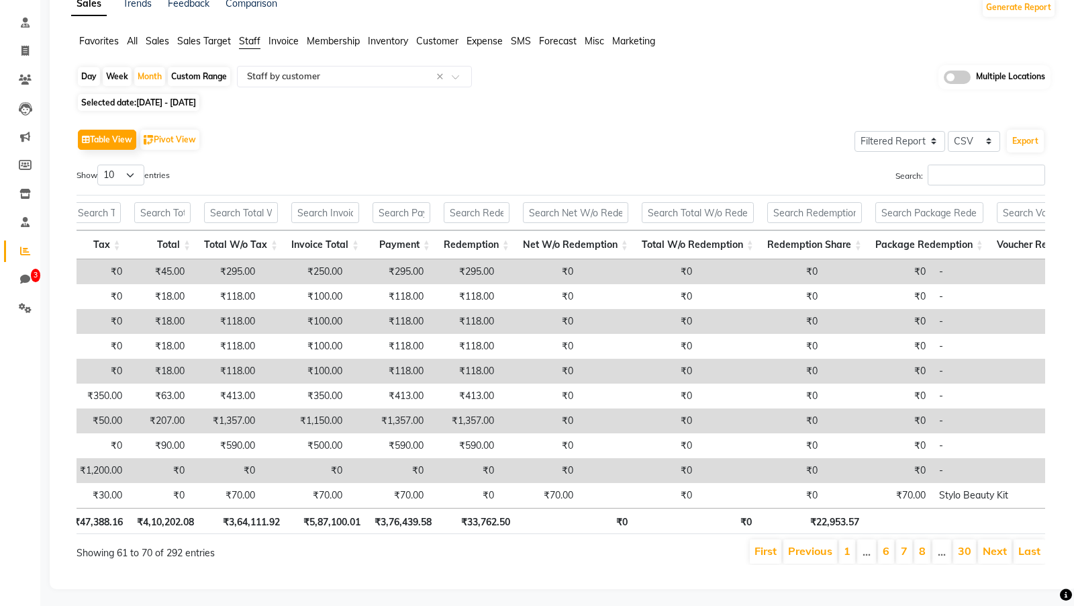
click at [997, 550] on link "Next" at bounding box center [995, 550] width 24 height 13
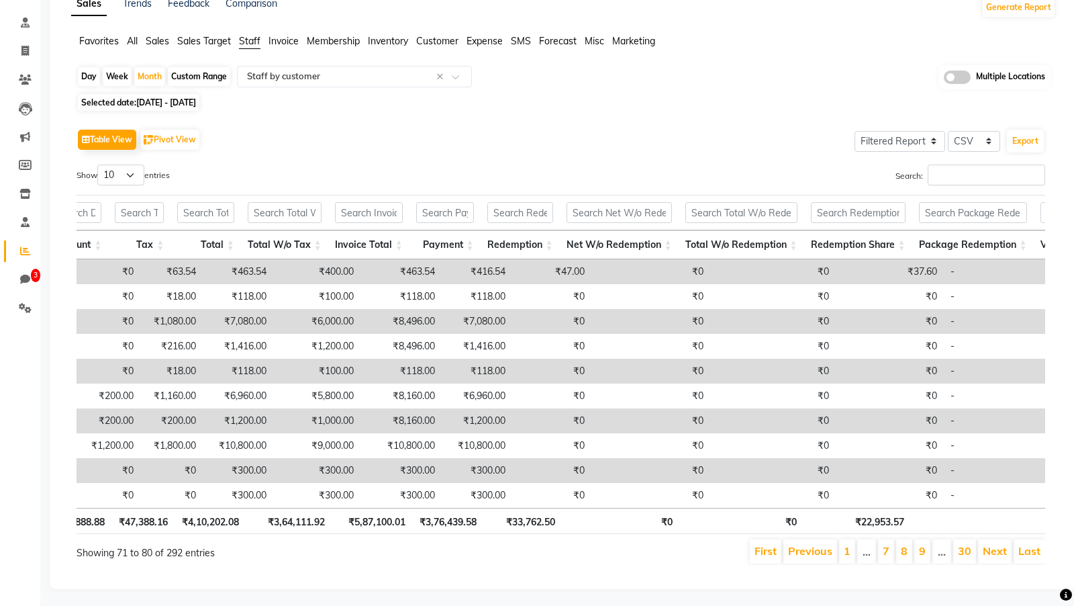
click at [997, 550] on link "Next" at bounding box center [995, 550] width 24 height 13
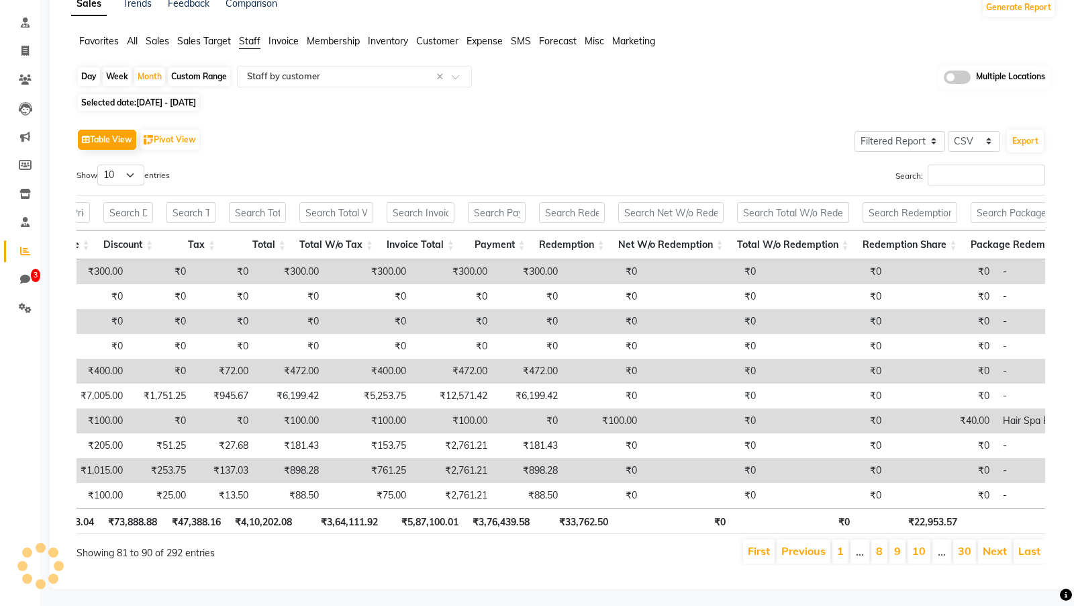
click at [997, 550] on link "Next" at bounding box center [995, 550] width 24 height 13
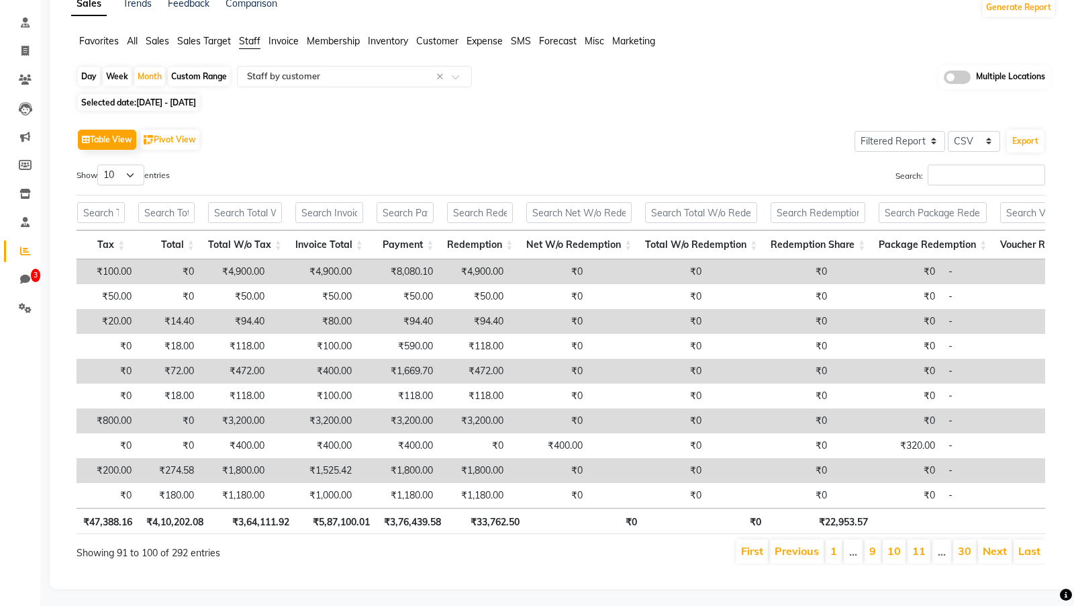
click at [997, 550] on link "Next" at bounding box center [995, 550] width 24 height 13
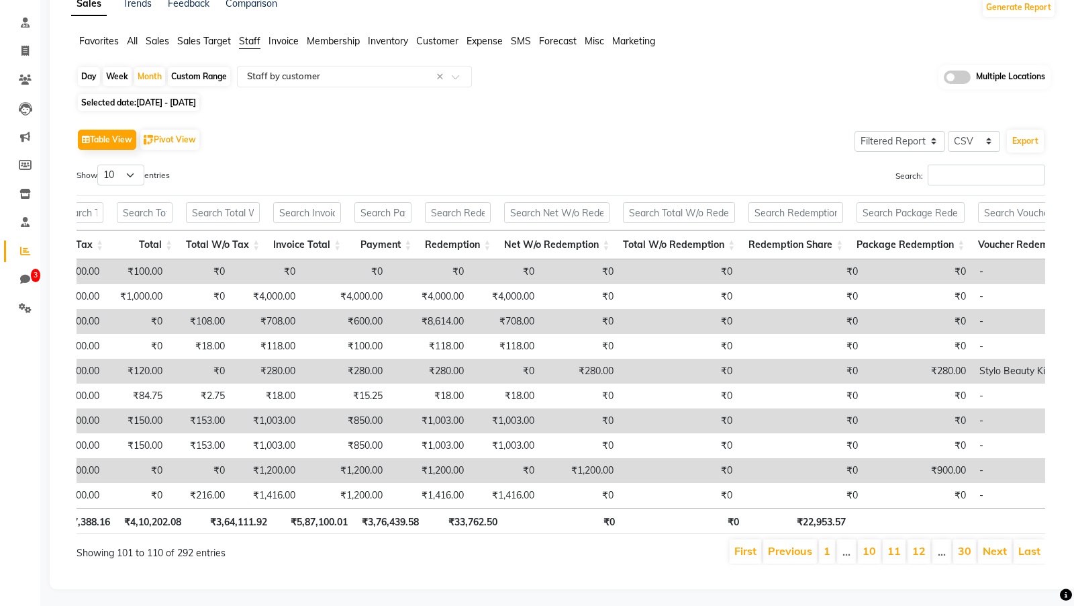
click at [997, 550] on link "Next" at bounding box center [995, 550] width 24 height 13
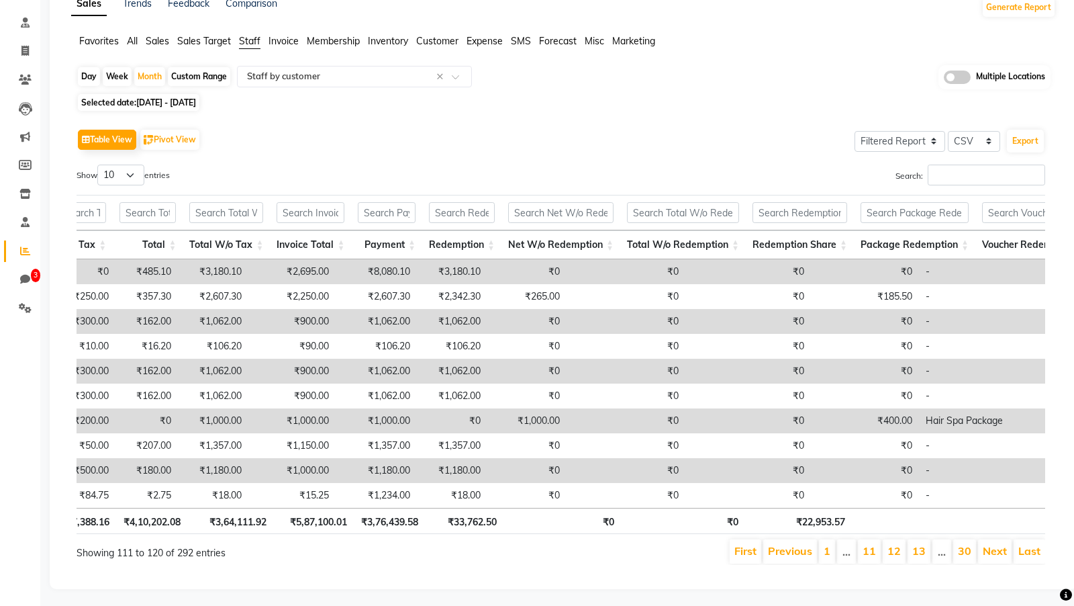
click at [997, 550] on link "Next" at bounding box center [995, 550] width 24 height 13
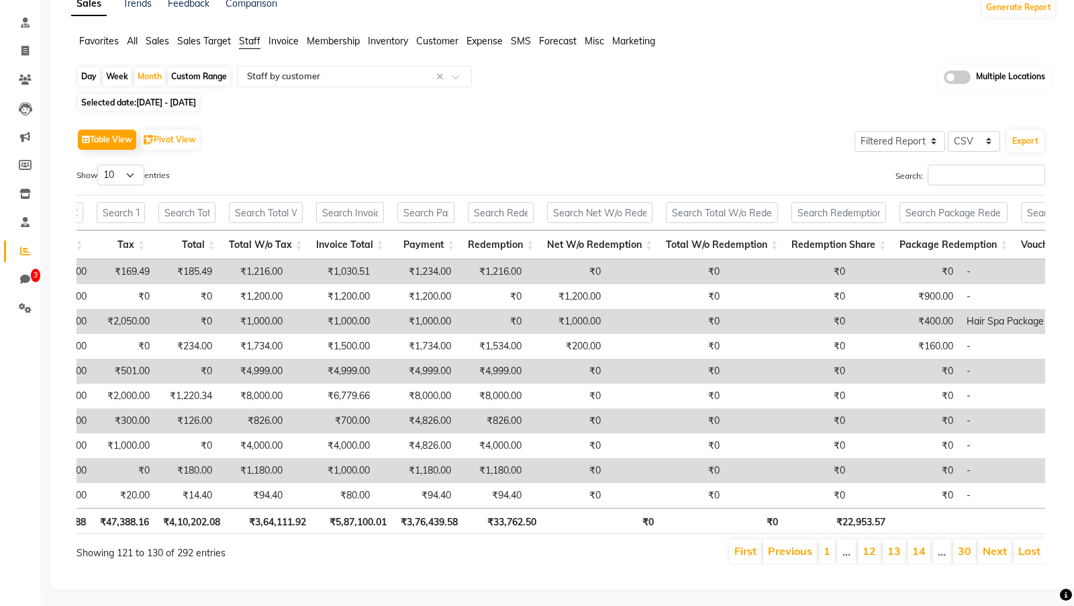
click at [997, 550] on link "Next" at bounding box center [995, 550] width 24 height 13
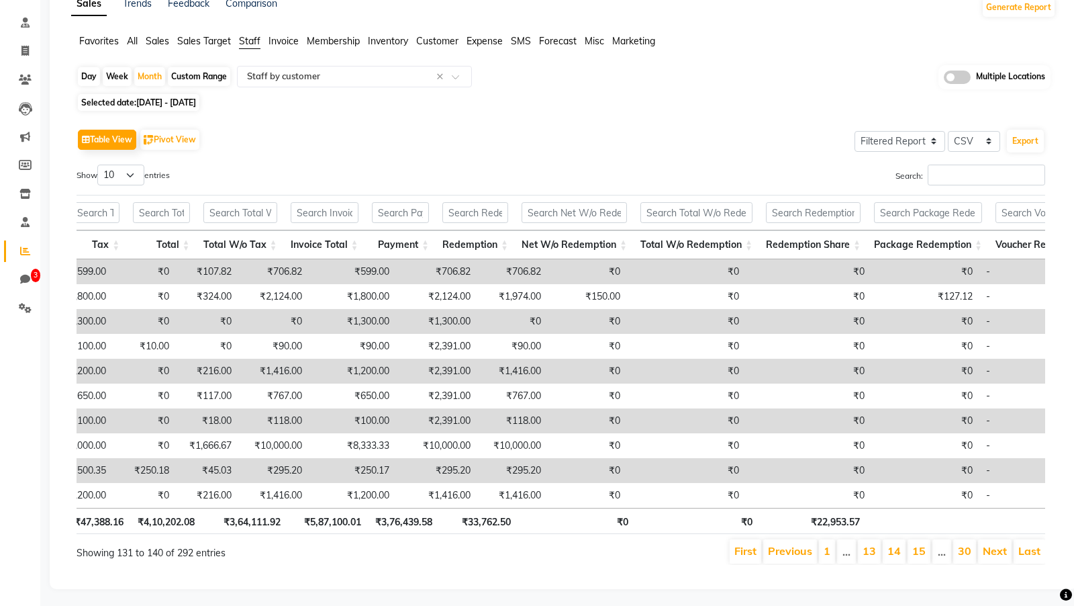
click at [997, 550] on link "Next" at bounding box center [995, 550] width 24 height 13
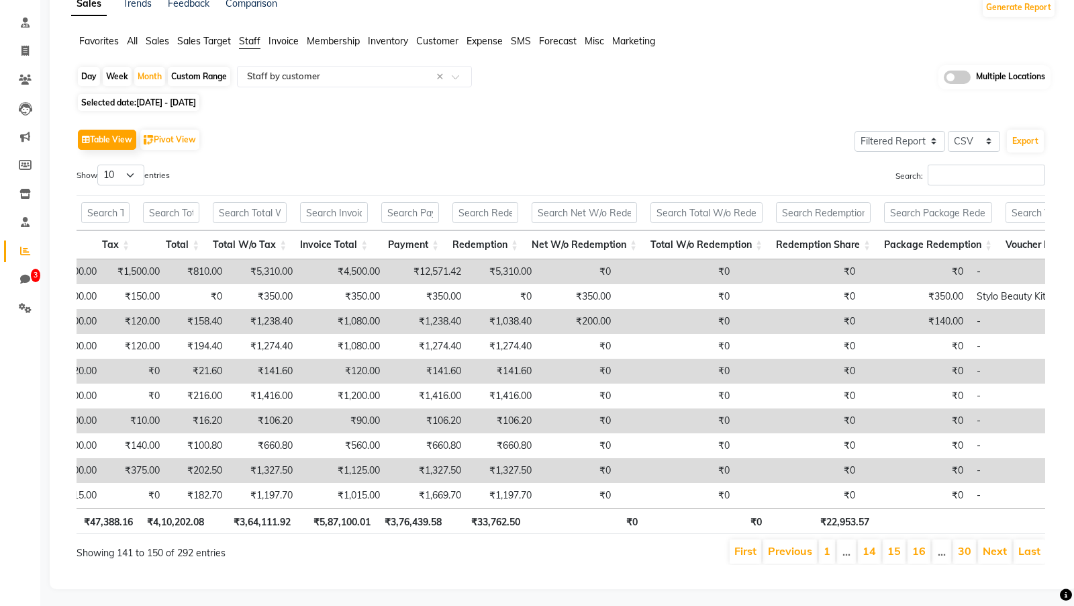
click at [997, 550] on link "Next" at bounding box center [995, 550] width 24 height 13
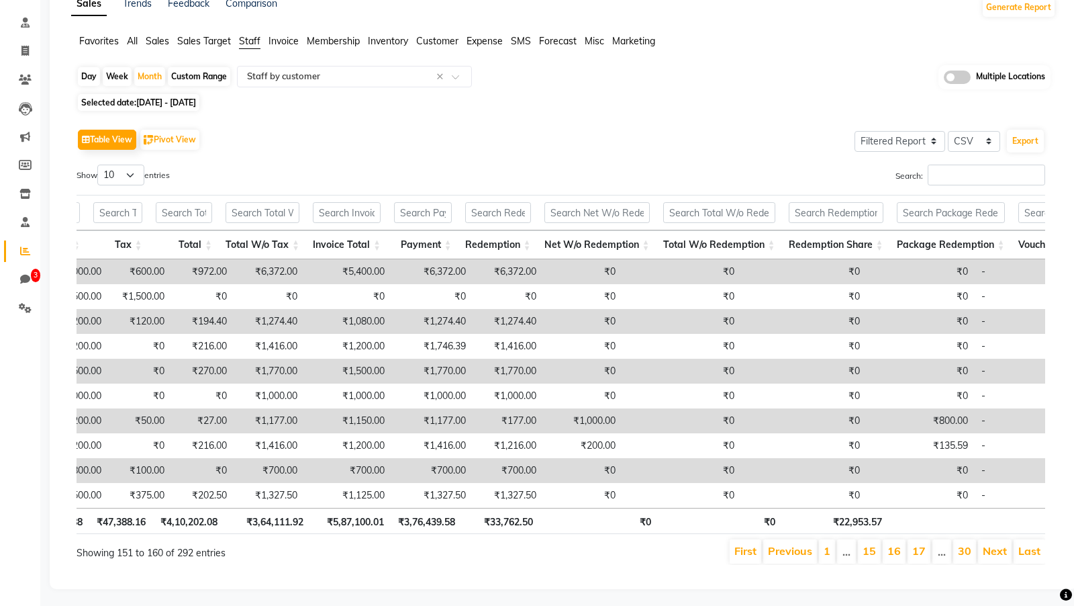
click at [997, 550] on link "Next" at bounding box center [995, 550] width 24 height 13
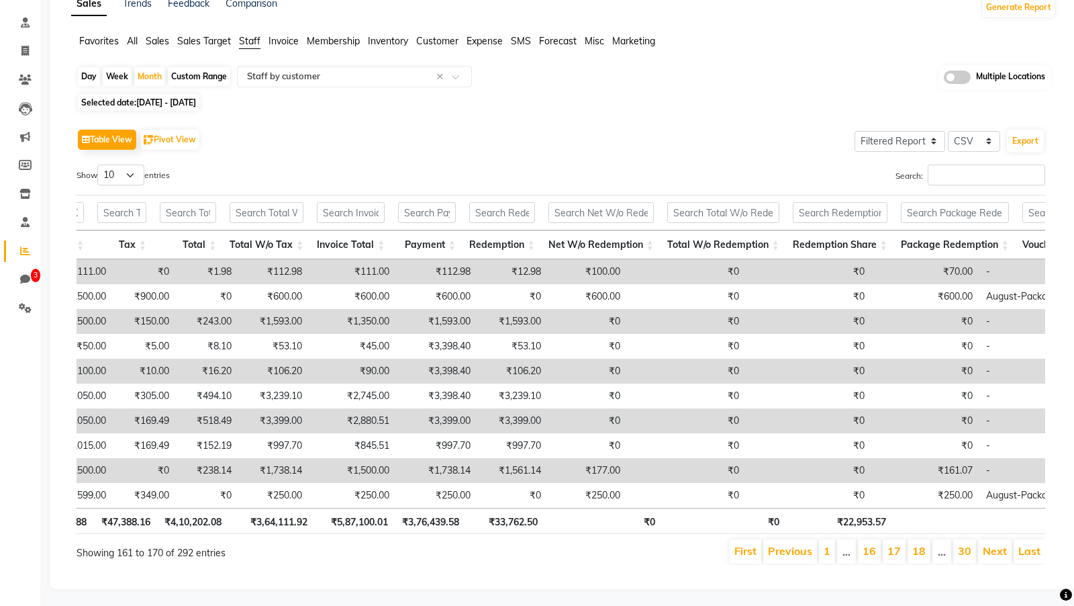
click at [997, 550] on link "Next" at bounding box center [995, 550] width 24 height 13
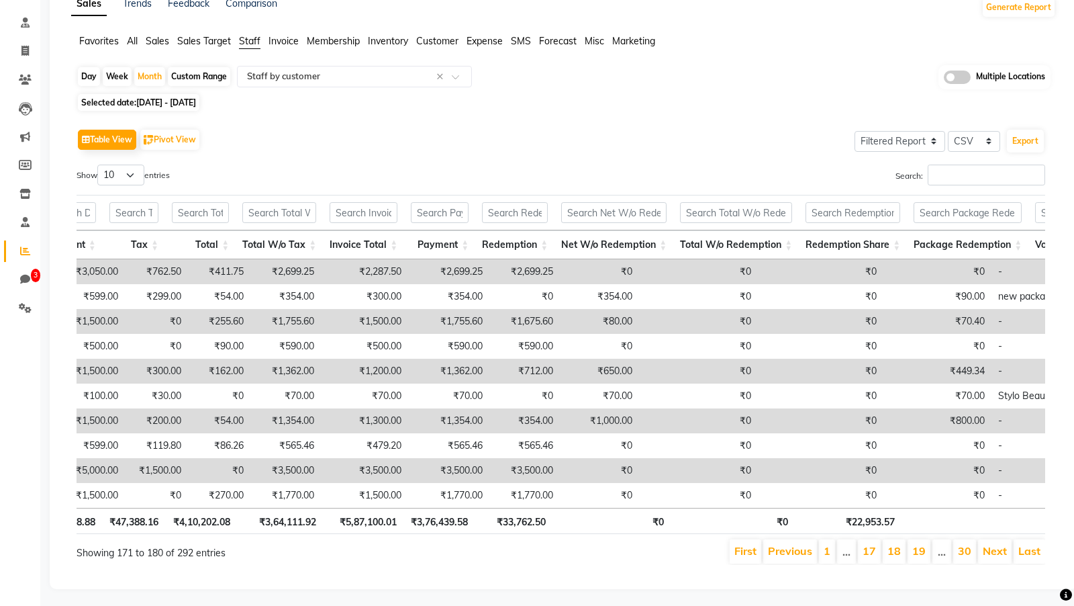
click at [997, 550] on link "Next" at bounding box center [995, 550] width 24 height 13
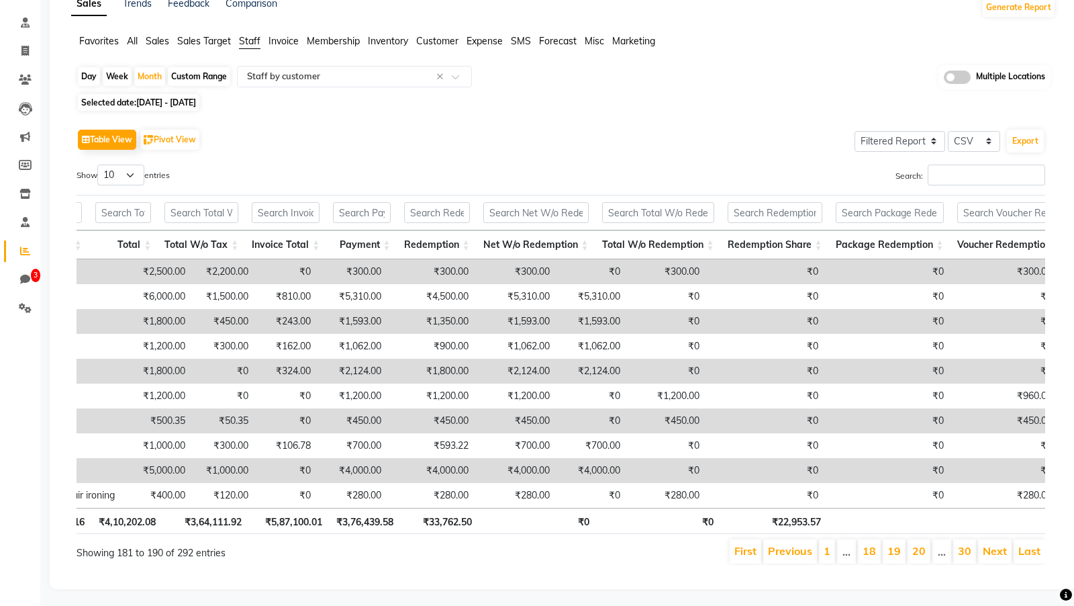
click at [997, 550] on link "Next" at bounding box center [995, 550] width 24 height 13
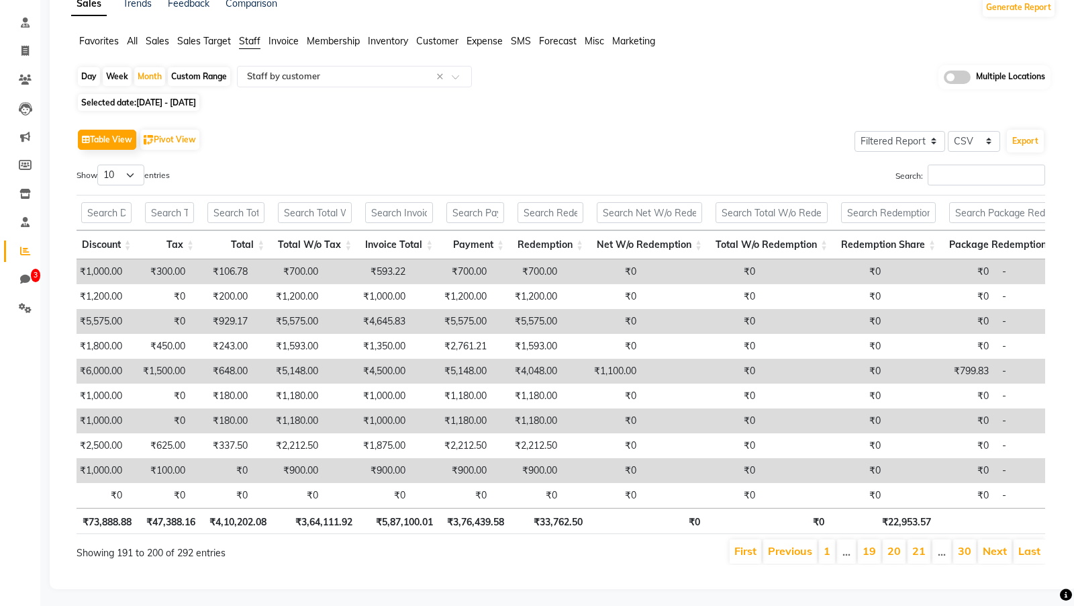
click at [997, 550] on link "Next" at bounding box center [995, 550] width 24 height 13
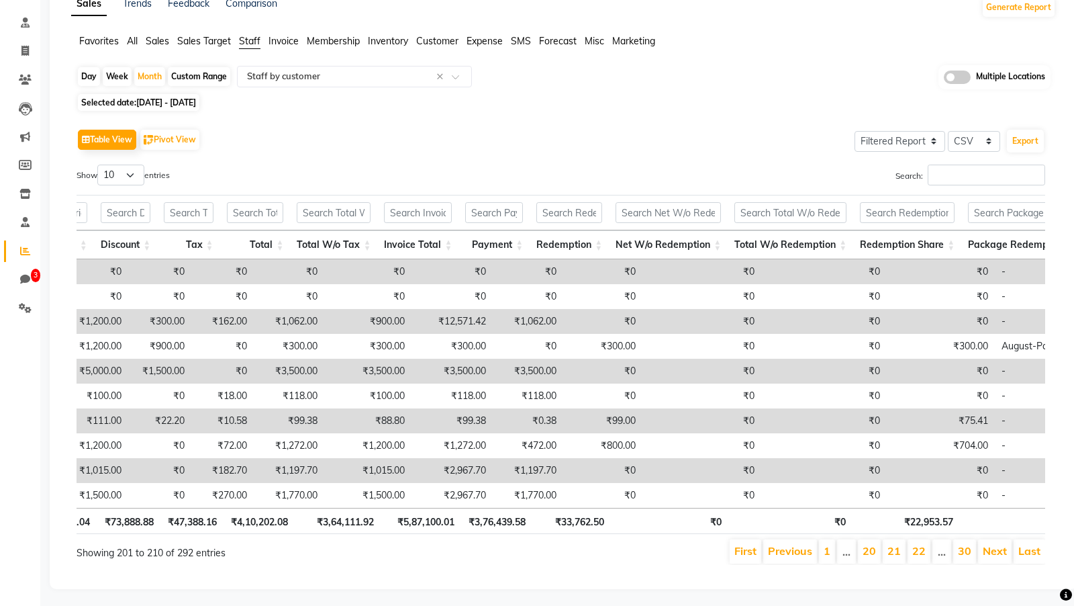
click at [997, 550] on link "Next" at bounding box center [995, 550] width 24 height 13
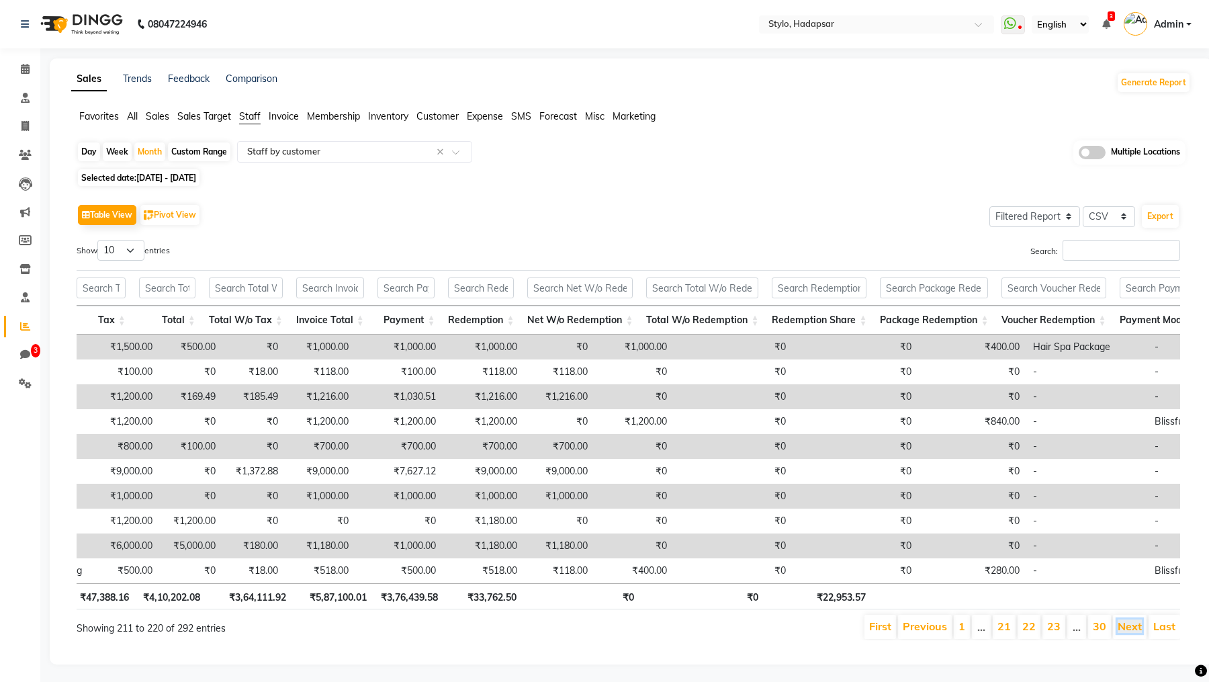
scroll to position [0, 800]
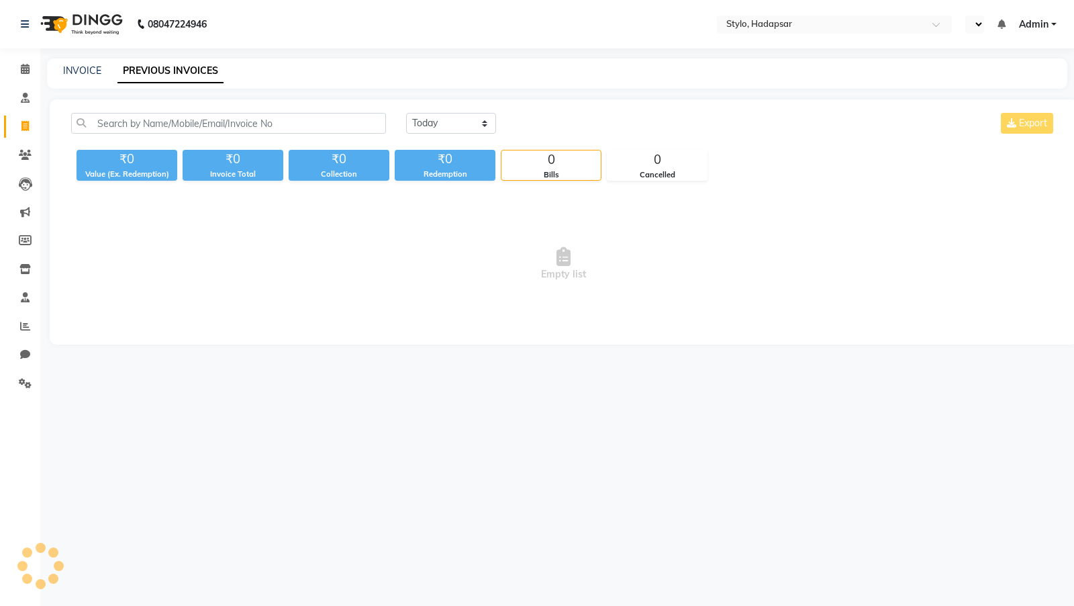
select select "en"
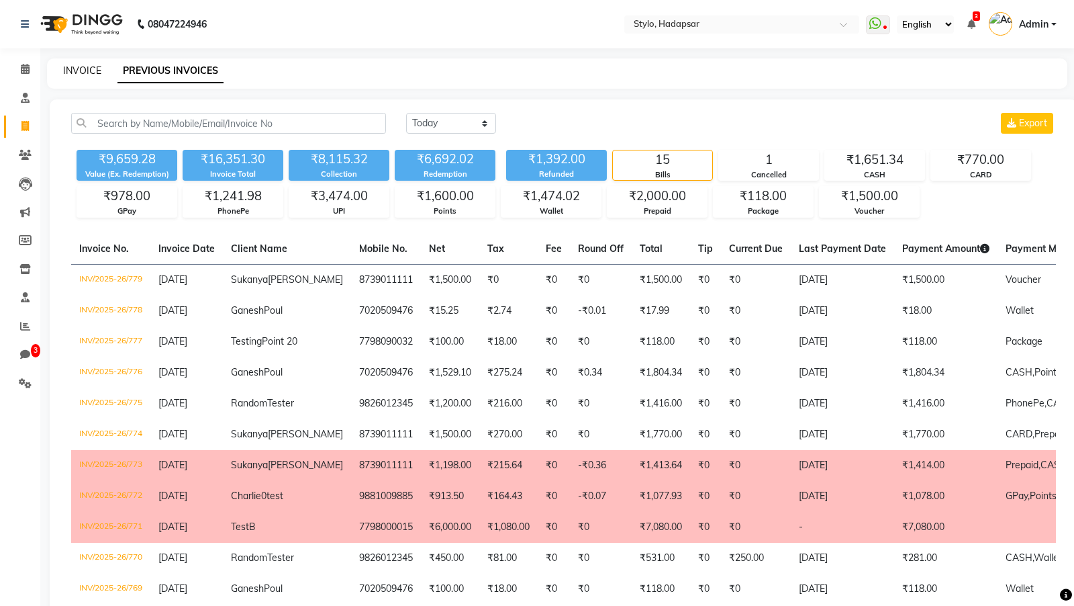
click at [92, 74] on link "INVOICE" at bounding box center [82, 70] width 38 height 12
select select "service"
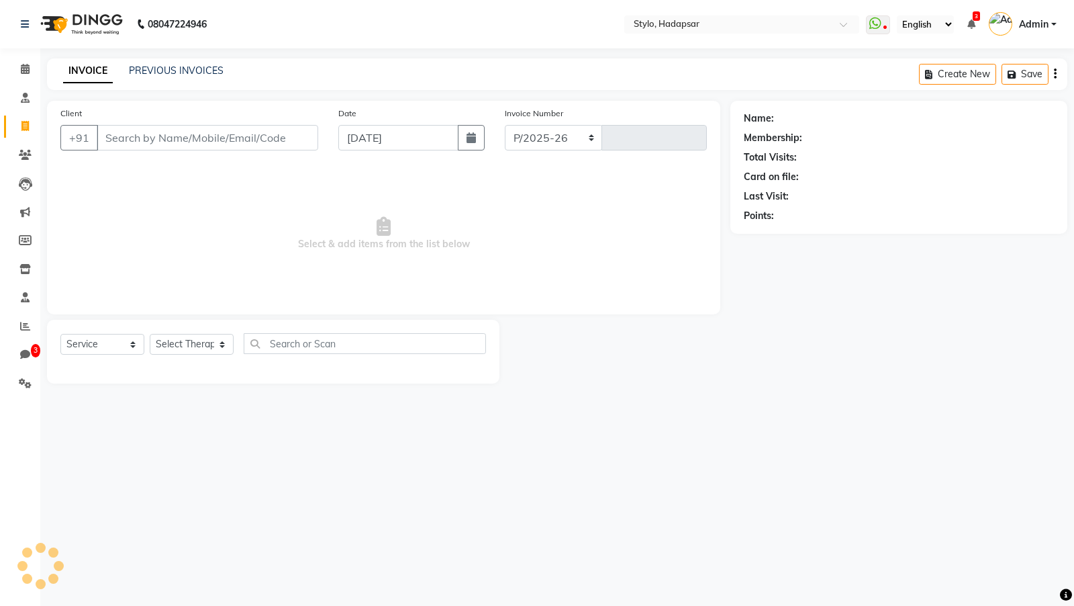
select select "157"
type input "780"
type input "a"
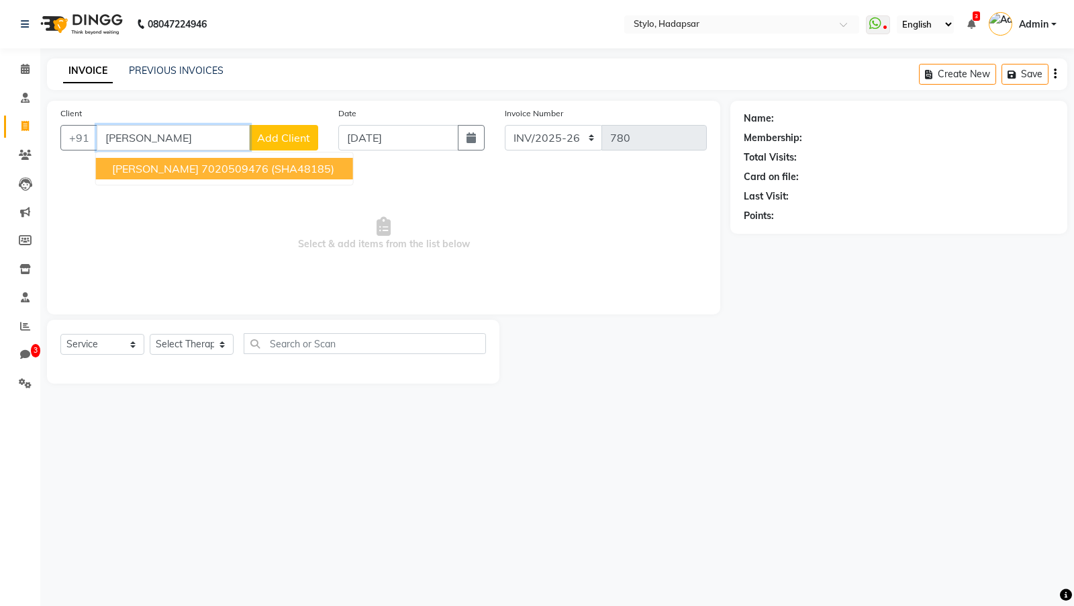
type input "[PERSON_NAME]"
click at [175, 235] on span "Select & add items from the list below" at bounding box center [383, 234] width 647 height 134
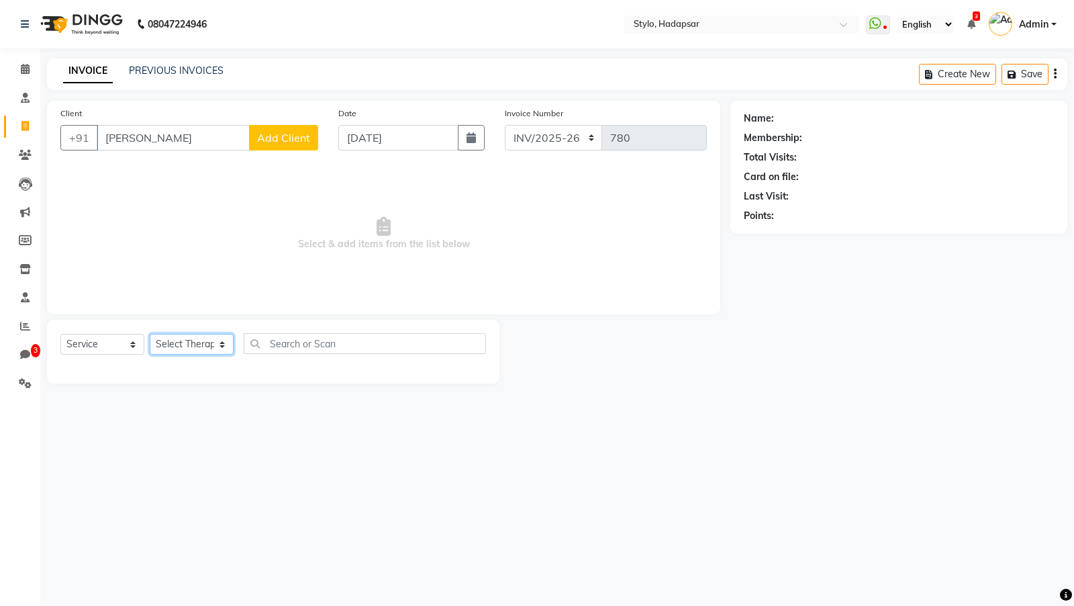
click at [193, 346] on select "Select Therapist AAAb aadi manav abc testing Abc testing abhi Admin A Amit Anki…" at bounding box center [192, 344] width 84 height 21
select select "1670"
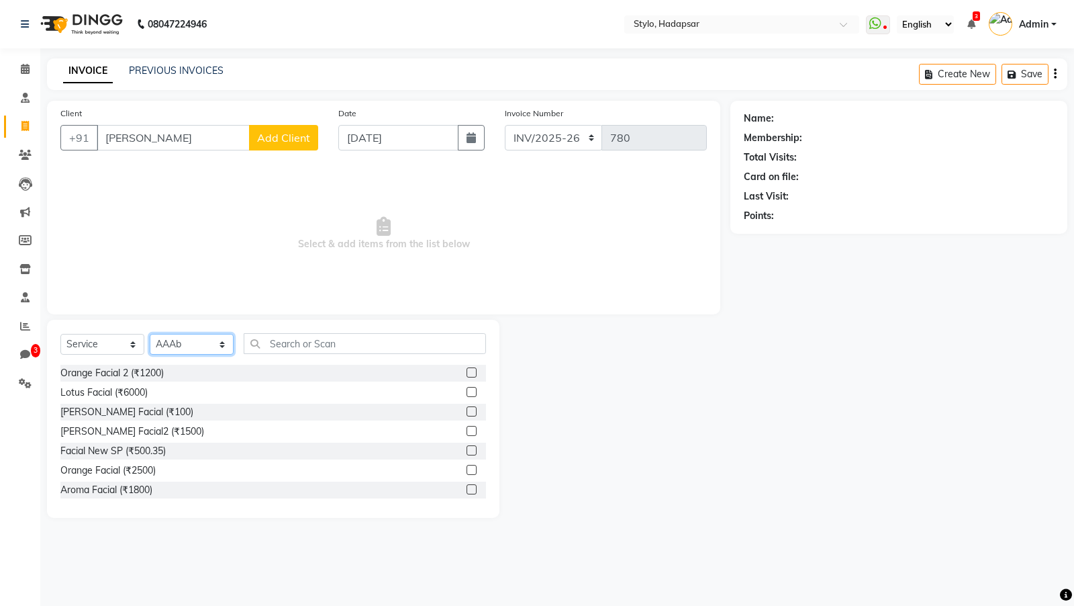
scroll to position [275, 0]
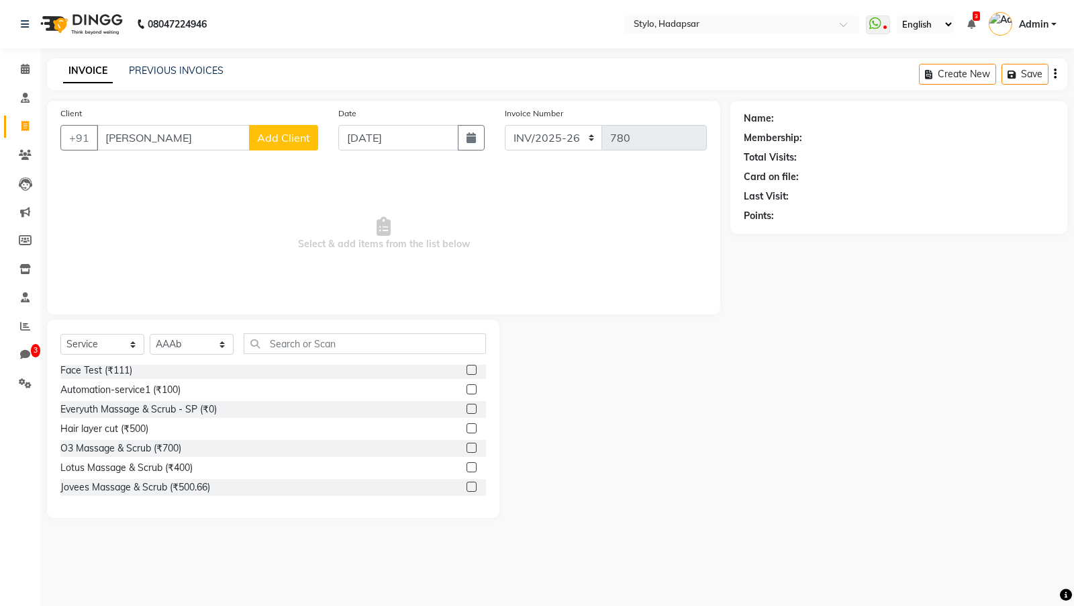
click at [469, 465] on label at bounding box center [472, 467] width 10 height 10
click at [469, 465] on input "checkbox" at bounding box center [471, 467] width 9 height 9
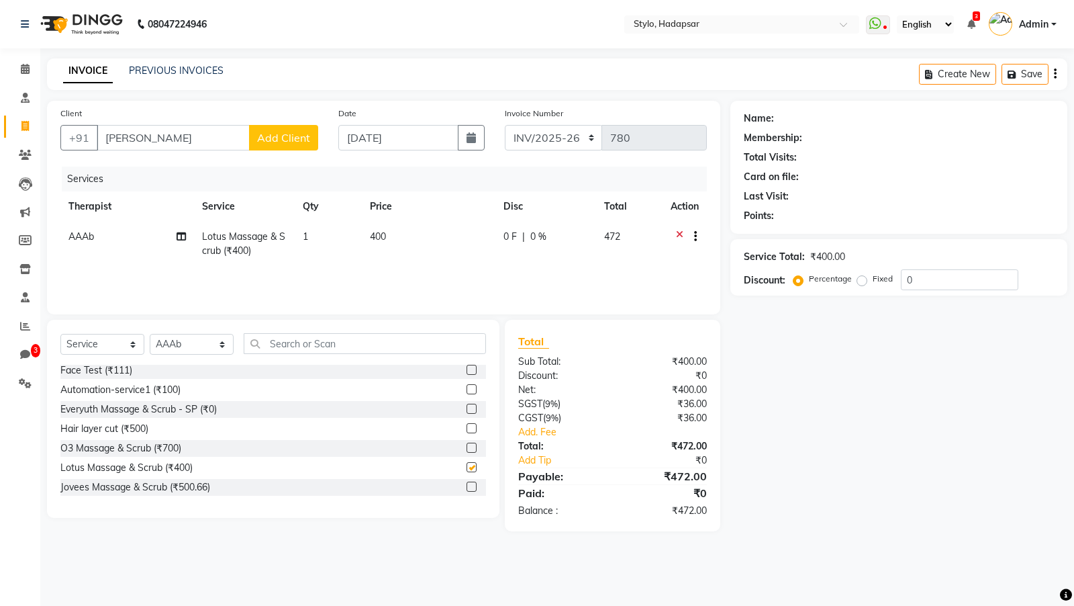
checkbox input "false"
click at [181, 133] on input "[PERSON_NAME]" at bounding box center [173, 138] width 153 height 26
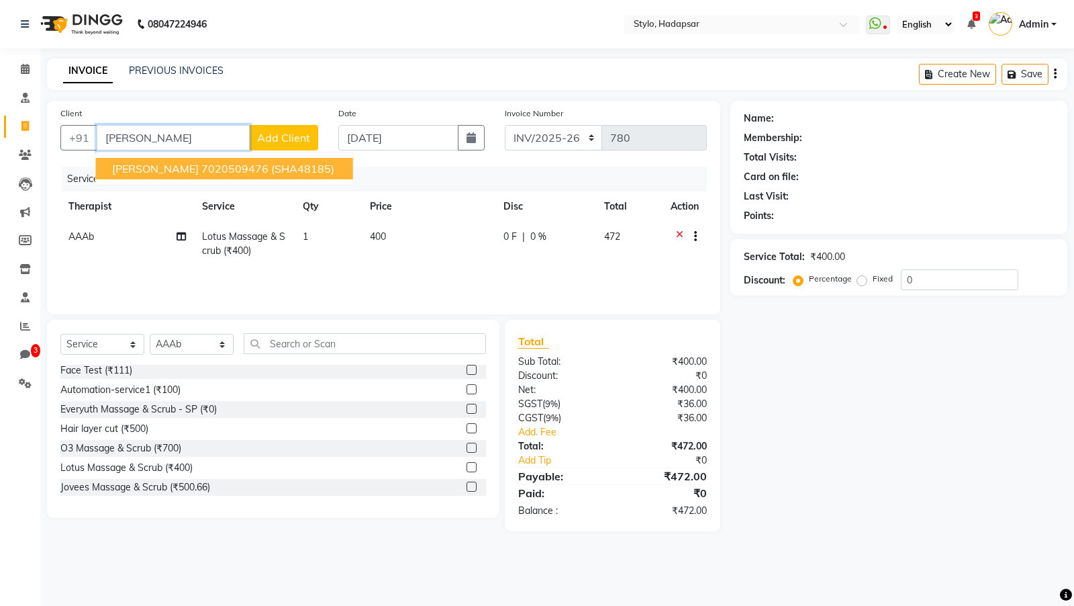
click at [221, 165] on ngb-highlight "7020509476" at bounding box center [234, 168] width 67 height 13
type input "7020509476"
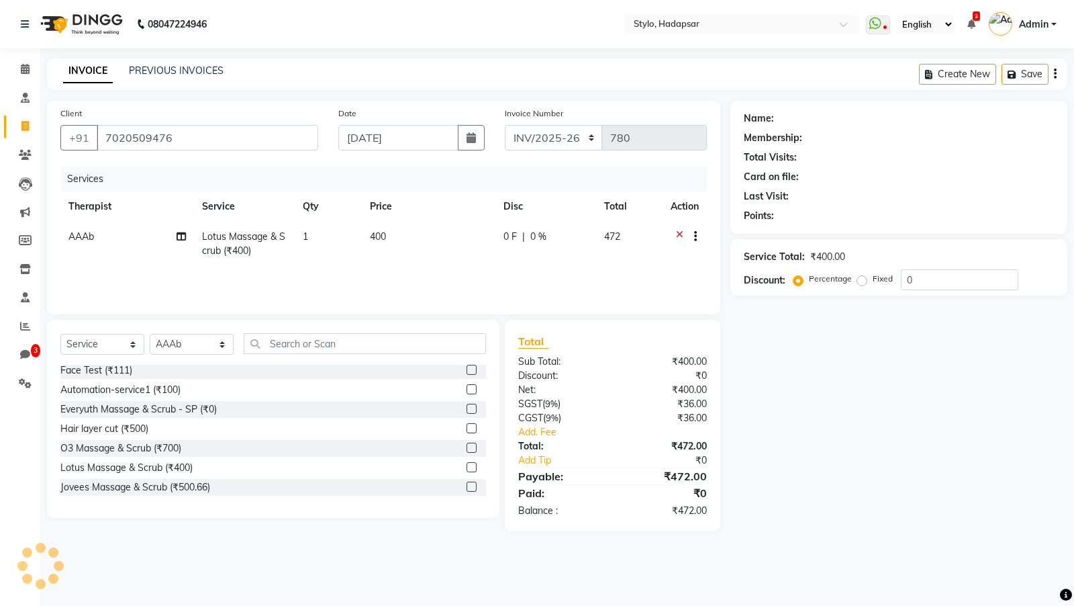
select select "Z73944"
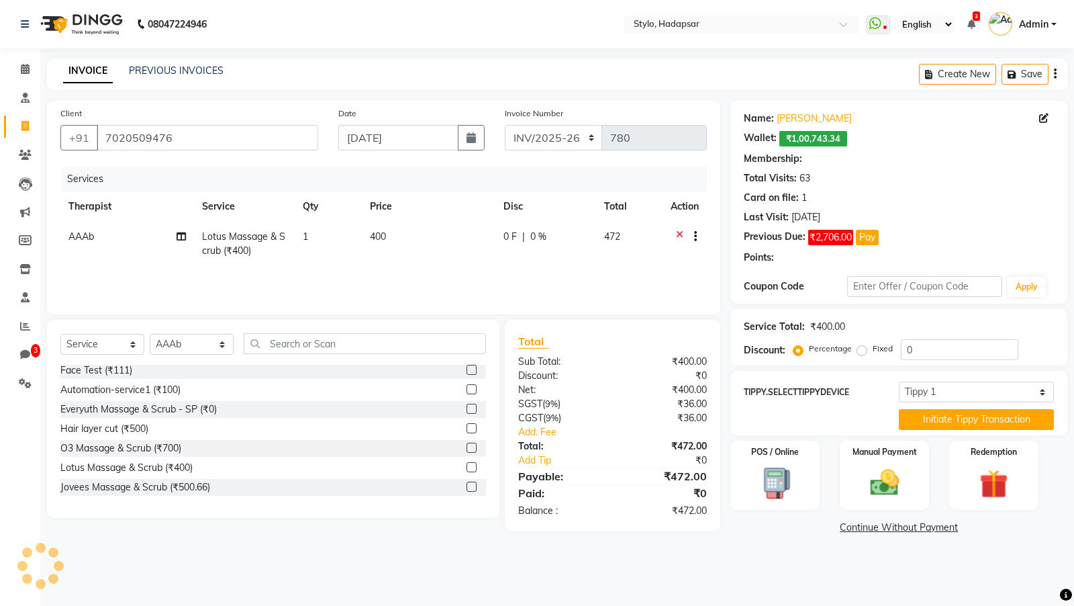
select select "6: Object"
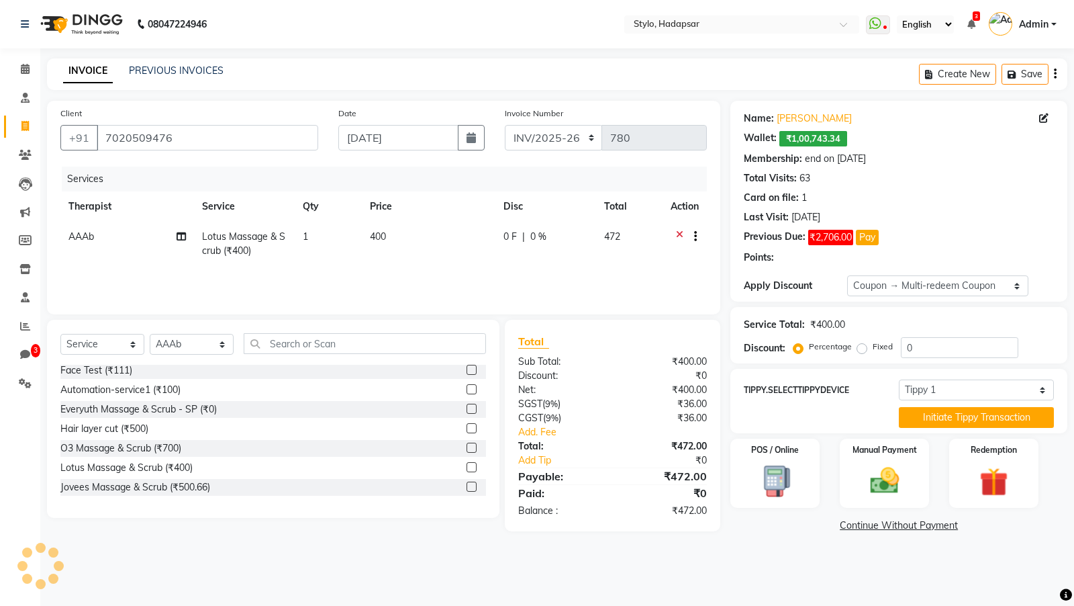
type input "25"
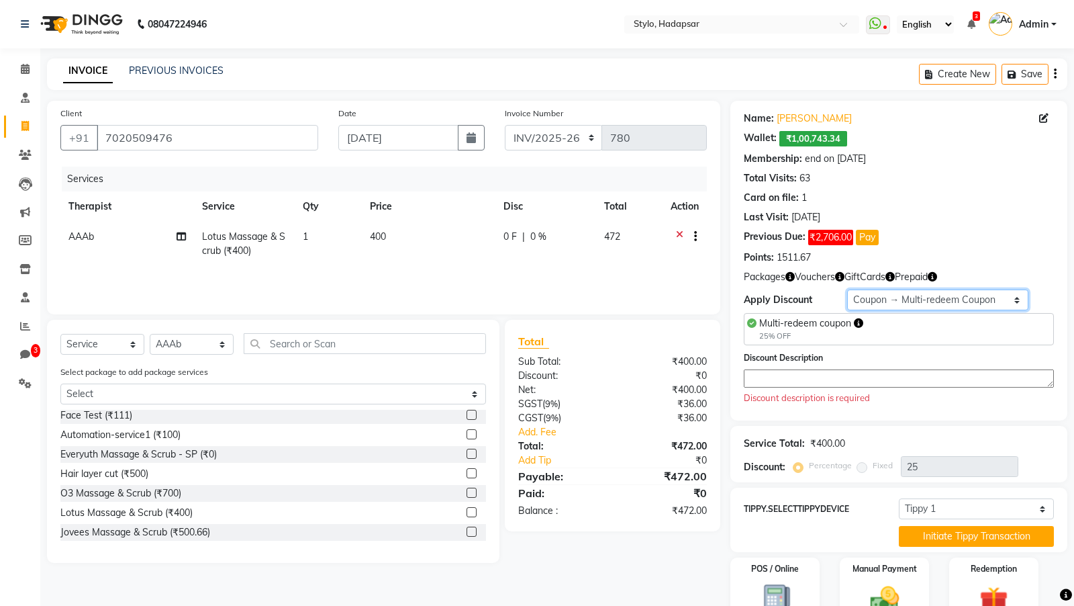
click at [892, 299] on select "Select Membership → Membership Redemption Test Membership → testing San Members…" at bounding box center [937, 299] width 181 height 21
select select "0:"
type input "0"
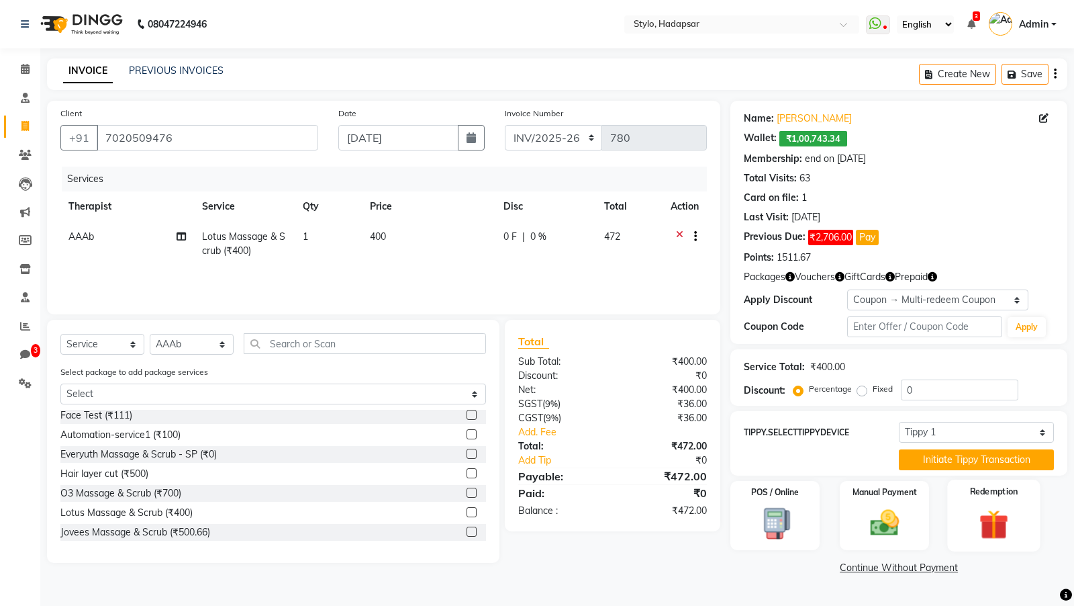
click at [966, 518] on div "Redemption" at bounding box center [993, 515] width 93 height 72
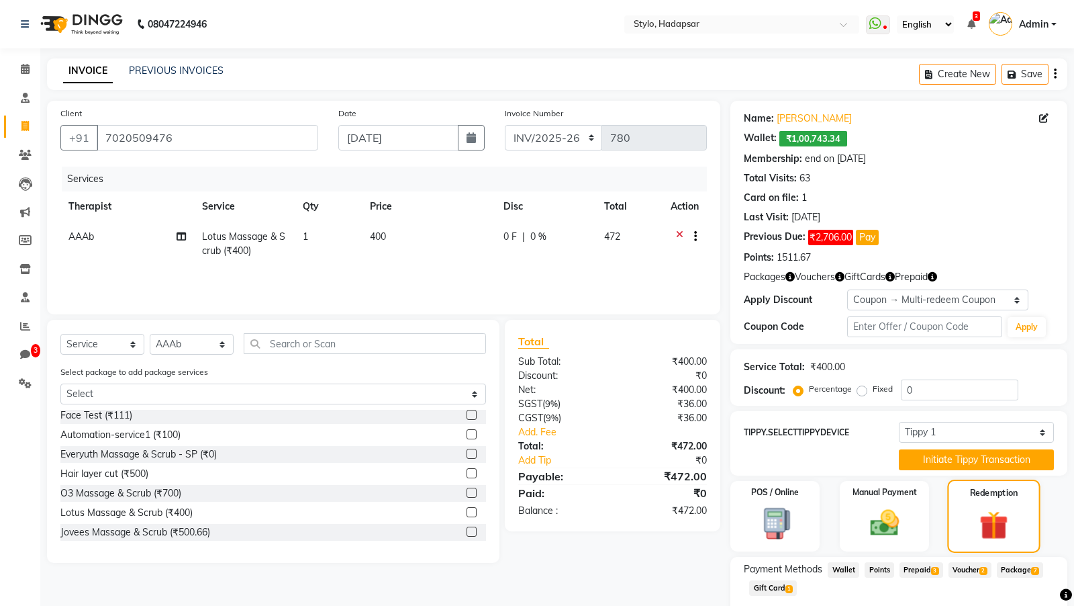
scroll to position [77, 0]
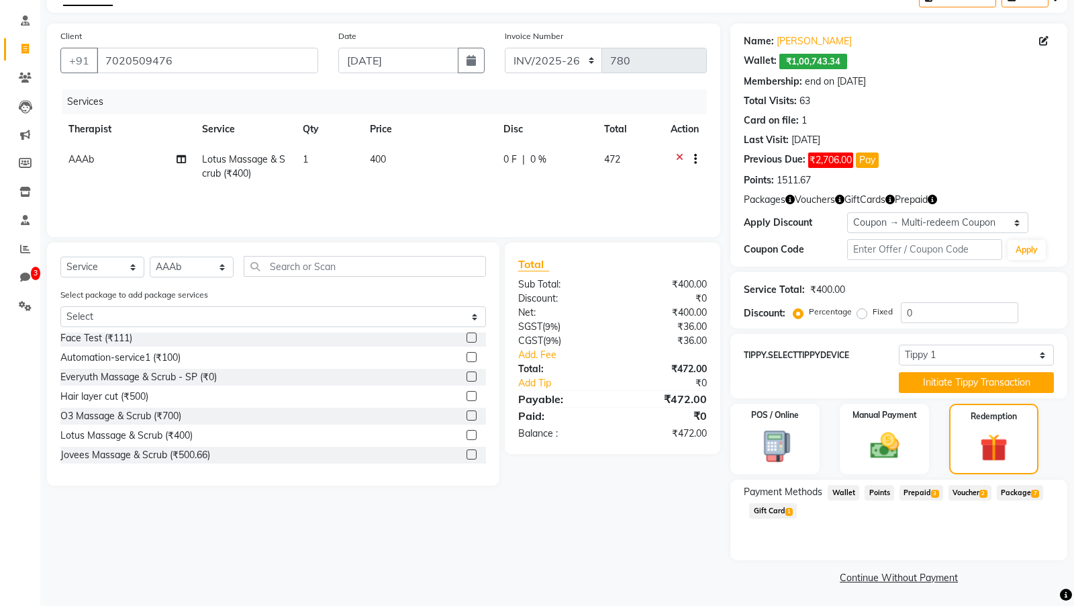
click at [923, 489] on span "Prepaid 3" at bounding box center [922, 492] width 44 height 15
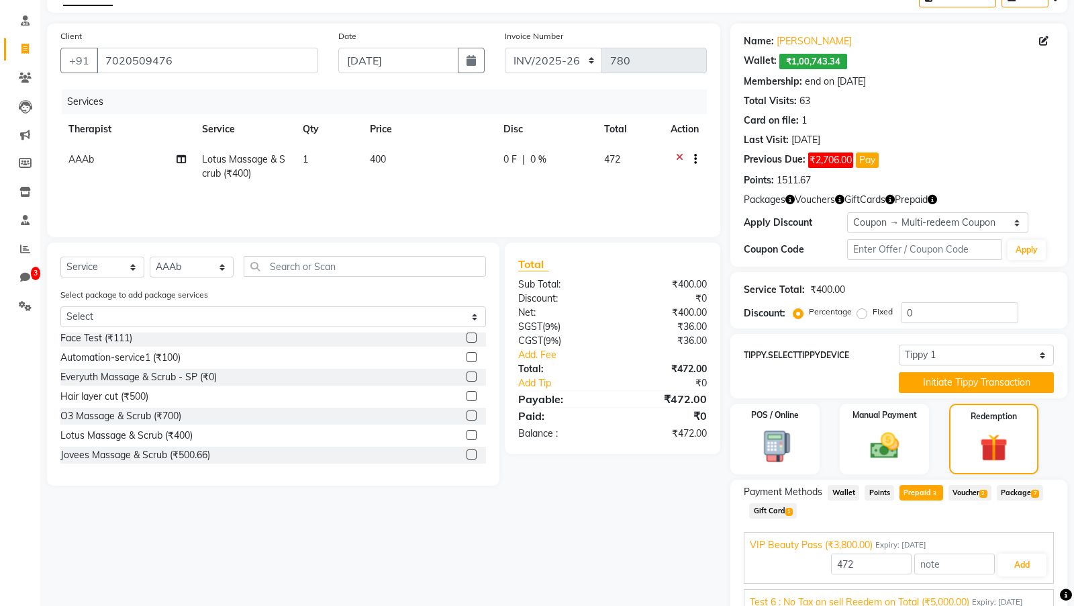
scroll to position [105, 0]
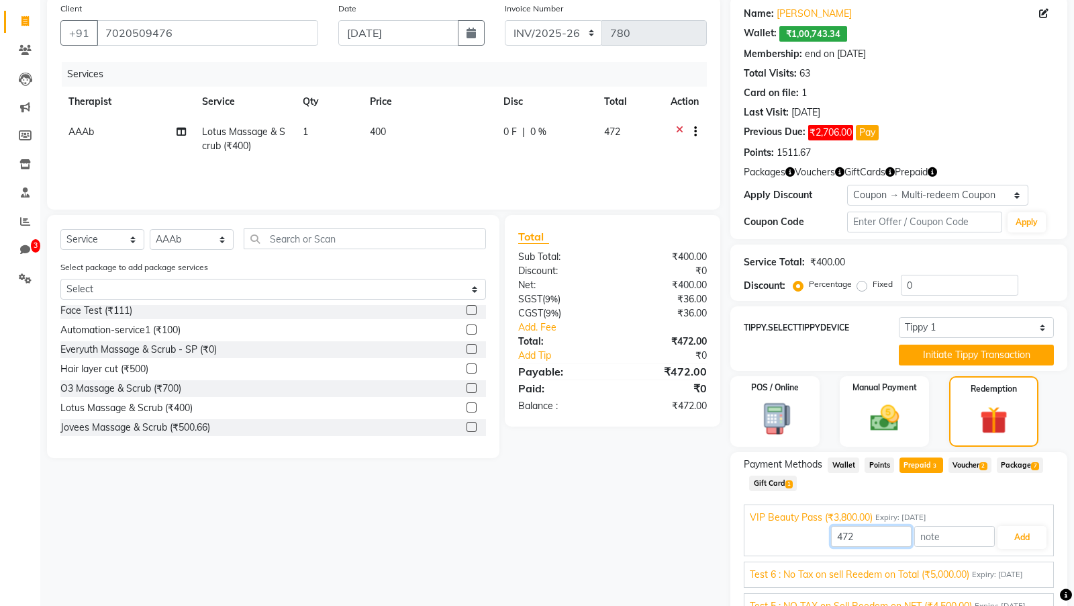
drag, startPoint x: 837, startPoint y: 538, endPoint x: 886, endPoint y: 537, distance: 49.0
click at [886, 537] on input "472" at bounding box center [871, 536] width 81 height 21
type input "200"
click at [1027, 533] on button "Add" at bounding box center [1022, 537] width 49 height 23
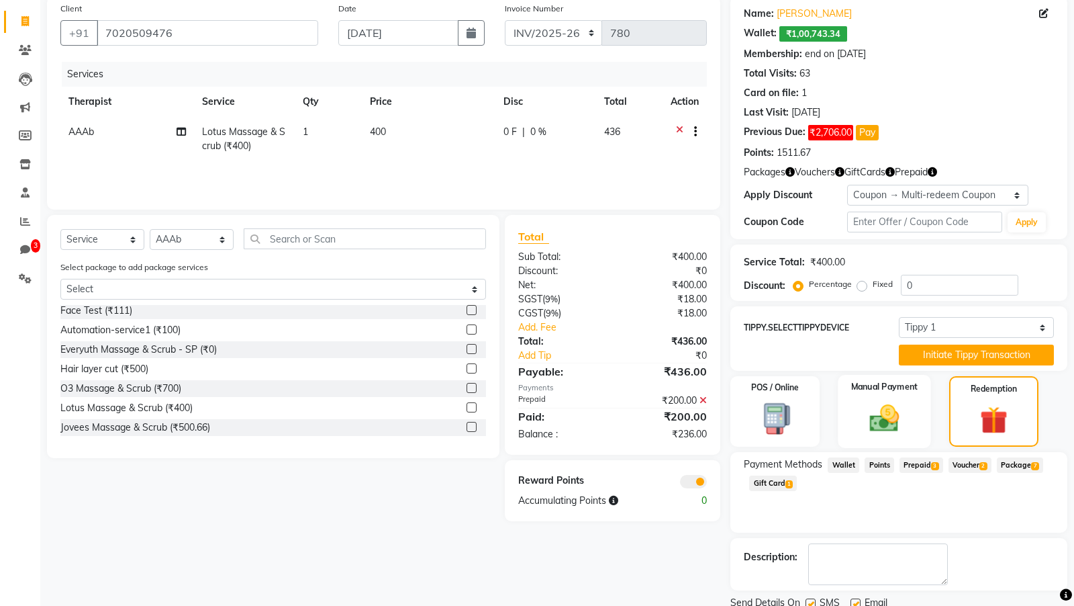
click at [890, 408] on img at bounding box center [884, 418] width 48 height 34
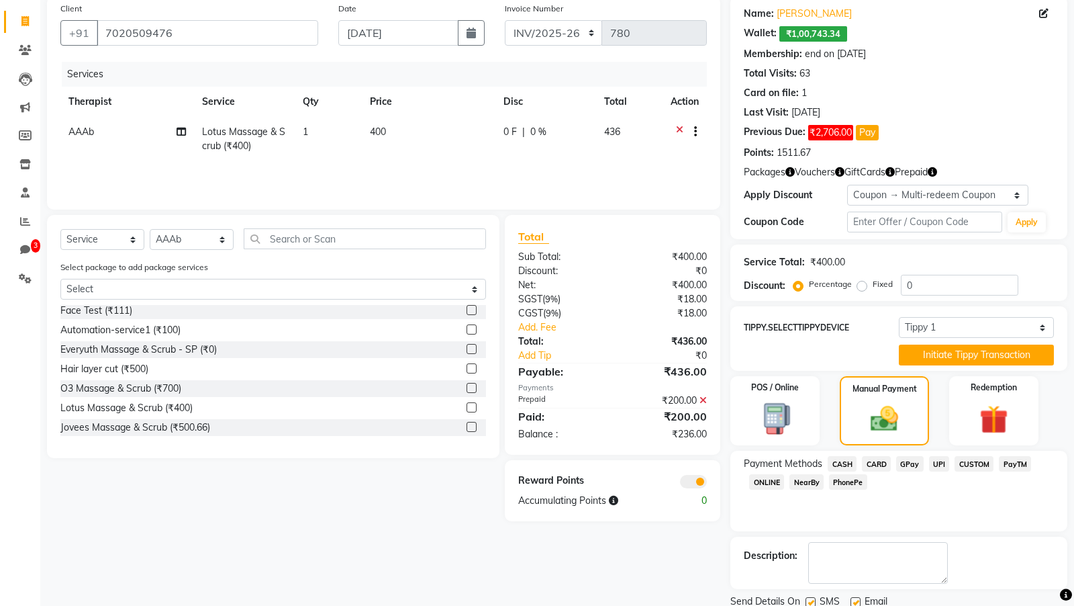
click at [846, 461] on span "CASH" at bounding box center [842, 463] width 29 height 15
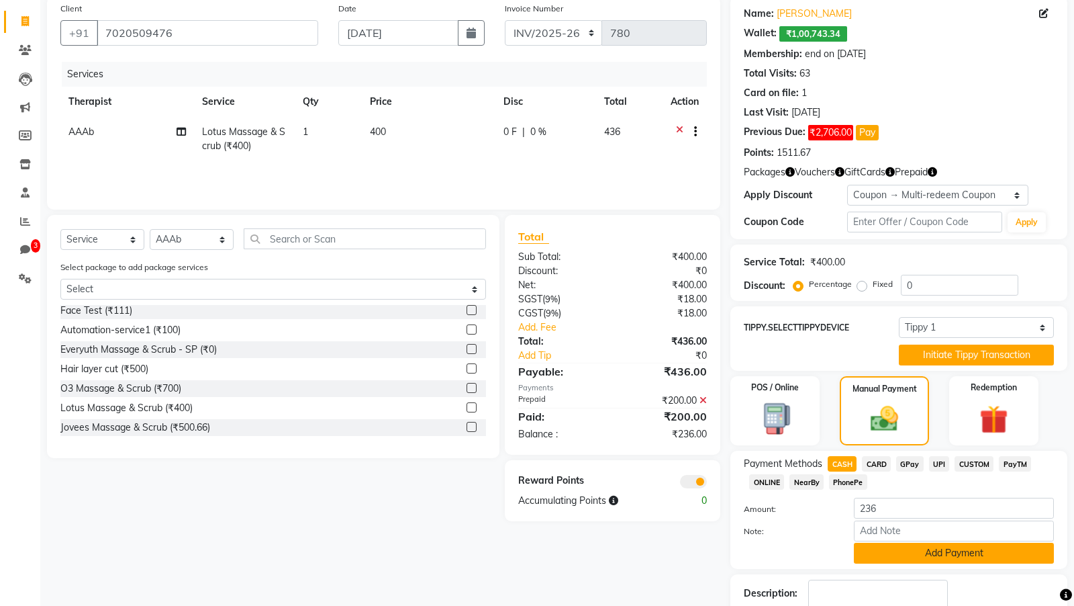
click at [885, 557] on button "Add Payment" at bounding box center [954, 553] width 200 height 21
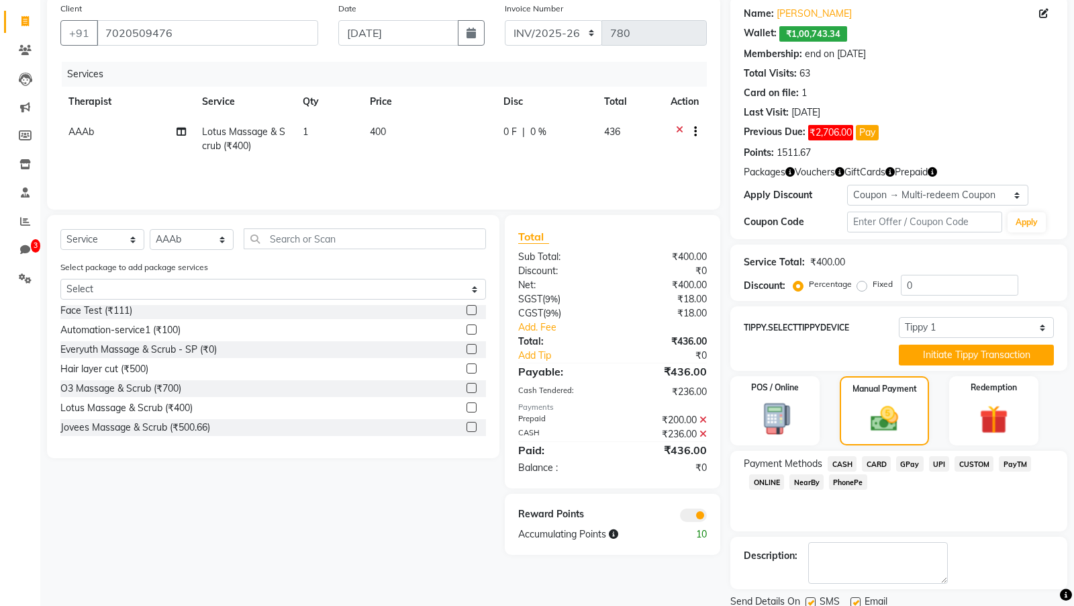
scroll to position [151, 0]
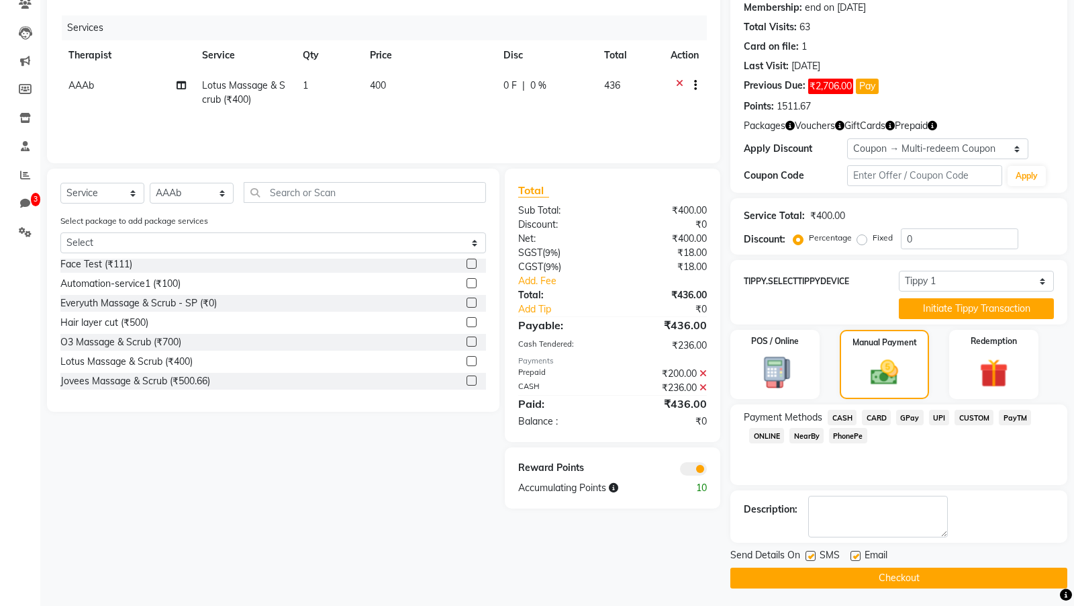
click at [855, 553] on label at bounding box center [856, 556] width 10 height 10
click at [855, 553] on input "checkbox" at bounding box center [855, 556] width 9 height 9
checkbox input "false"
click at [810, 553] on label at bounding box center [811, 556] width 10 height 10
click at [810, 553] on input "checkbox" at bounding box center [810, 556] width 9 height 9
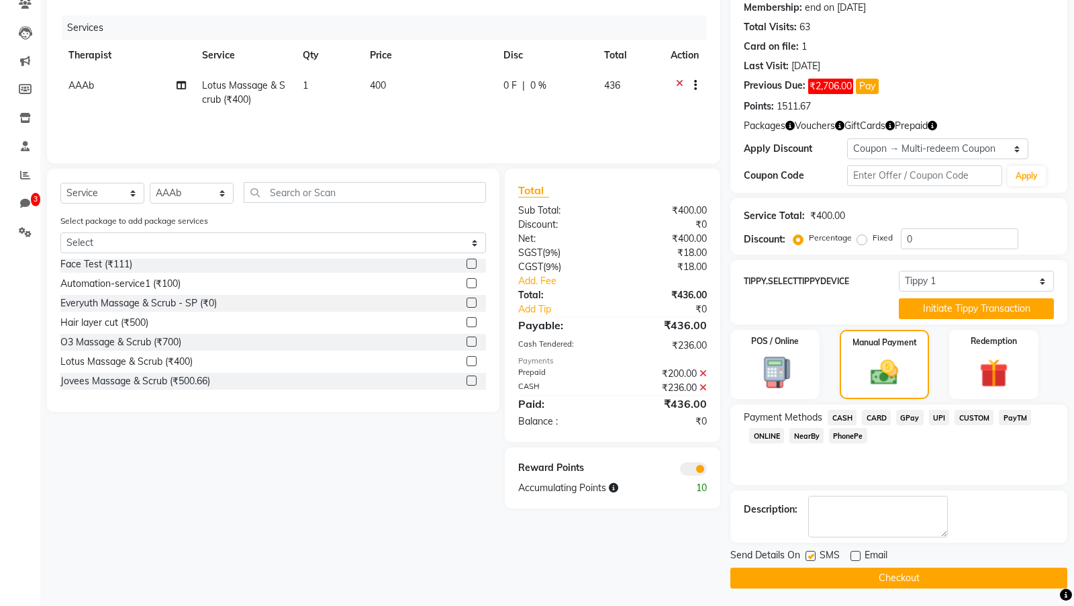
checkbox input "false"
click at [806, 584] on button "Checkout" at bounding box center [899, 577] width 337 height 21
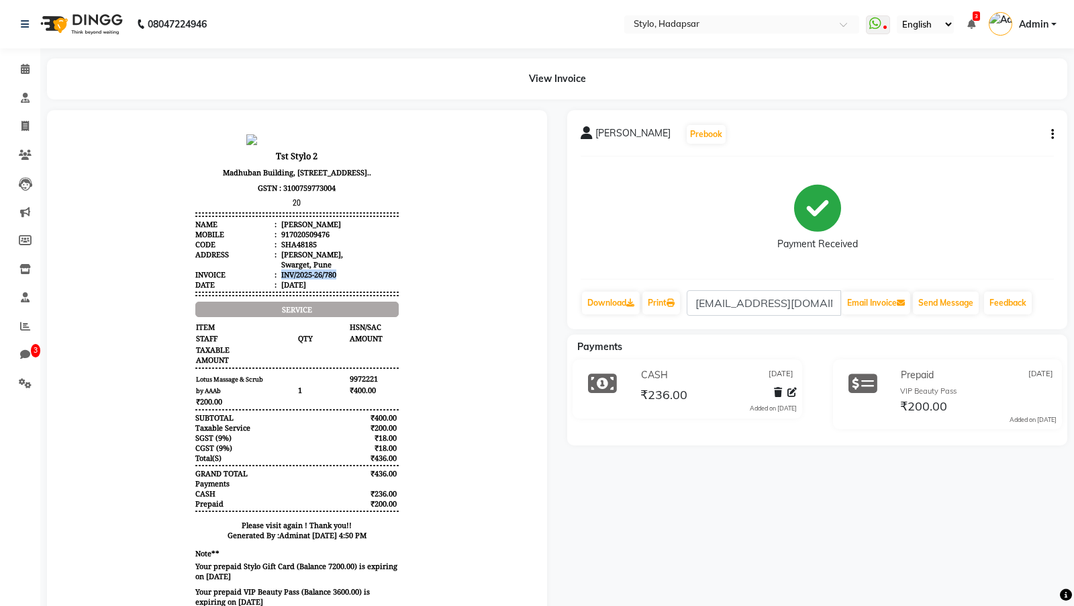
drag, startPoint x: 281, startPoint y: 289, endPoint x: 352, endPoint y: 294, distance: 71.3
click at [352, 279] on li "Invoice : INV/2025-26/780" at bounding box center [296, 274] width 203 height 10
copy div "INV/2025-26/780"
